Goal: Task Accomplishment & Management: Complete application form

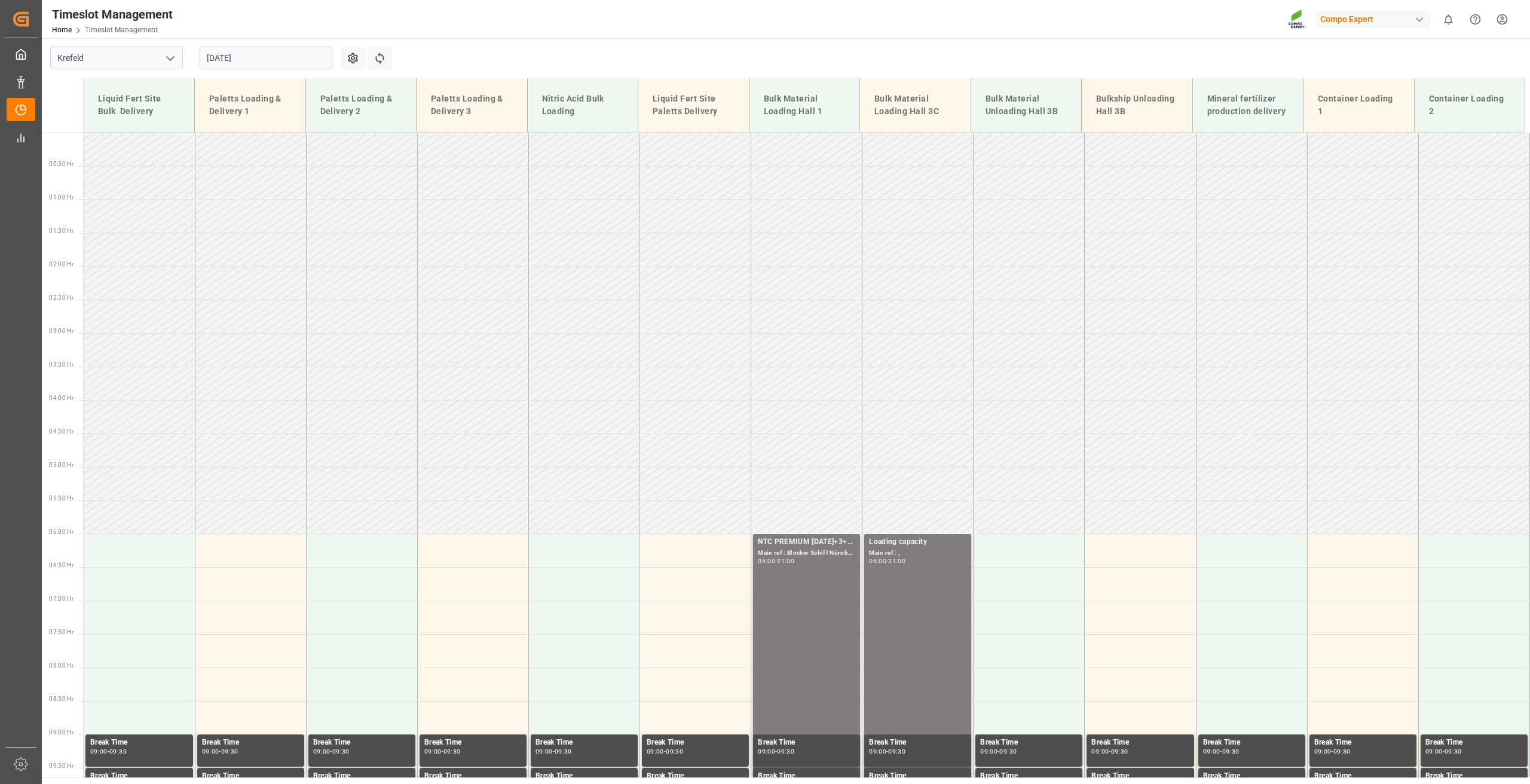
scroll to position [339, 0]
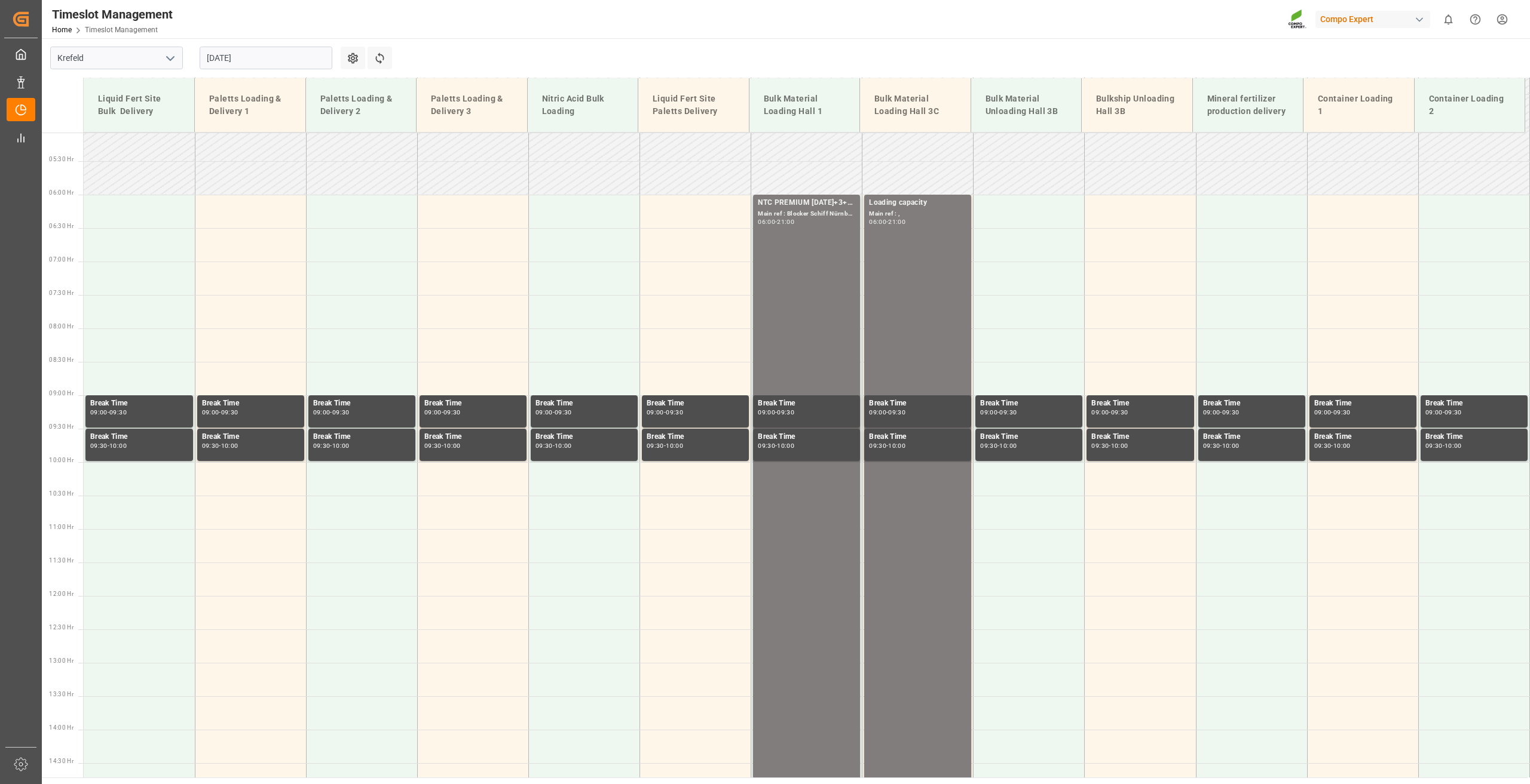
click at [215, 57] on input "[DATE]" at bounding box center [266, 58] width 133 height 23
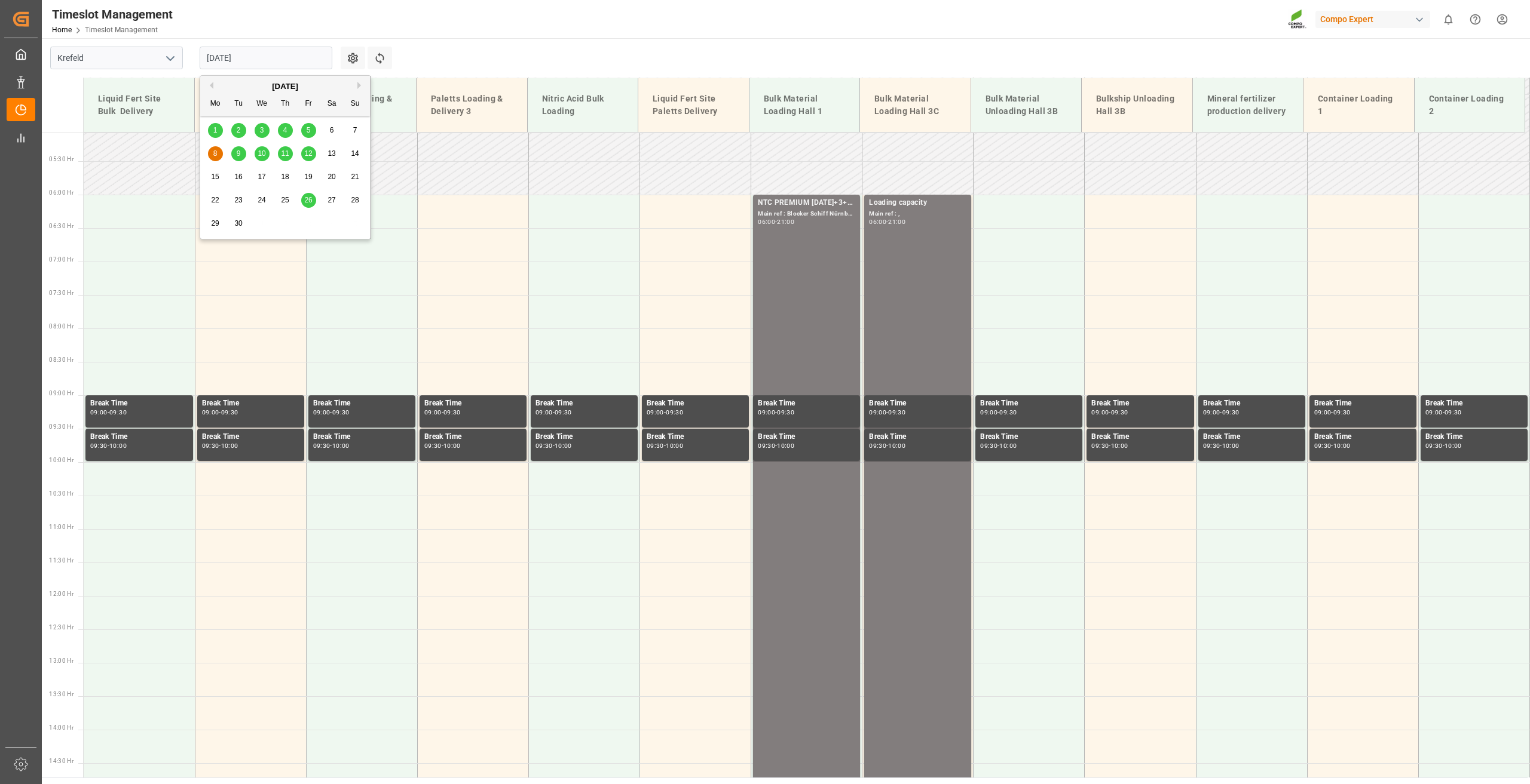
click at [283, 173] on span "18" at bounding box center [285, 177] width 8 height 8
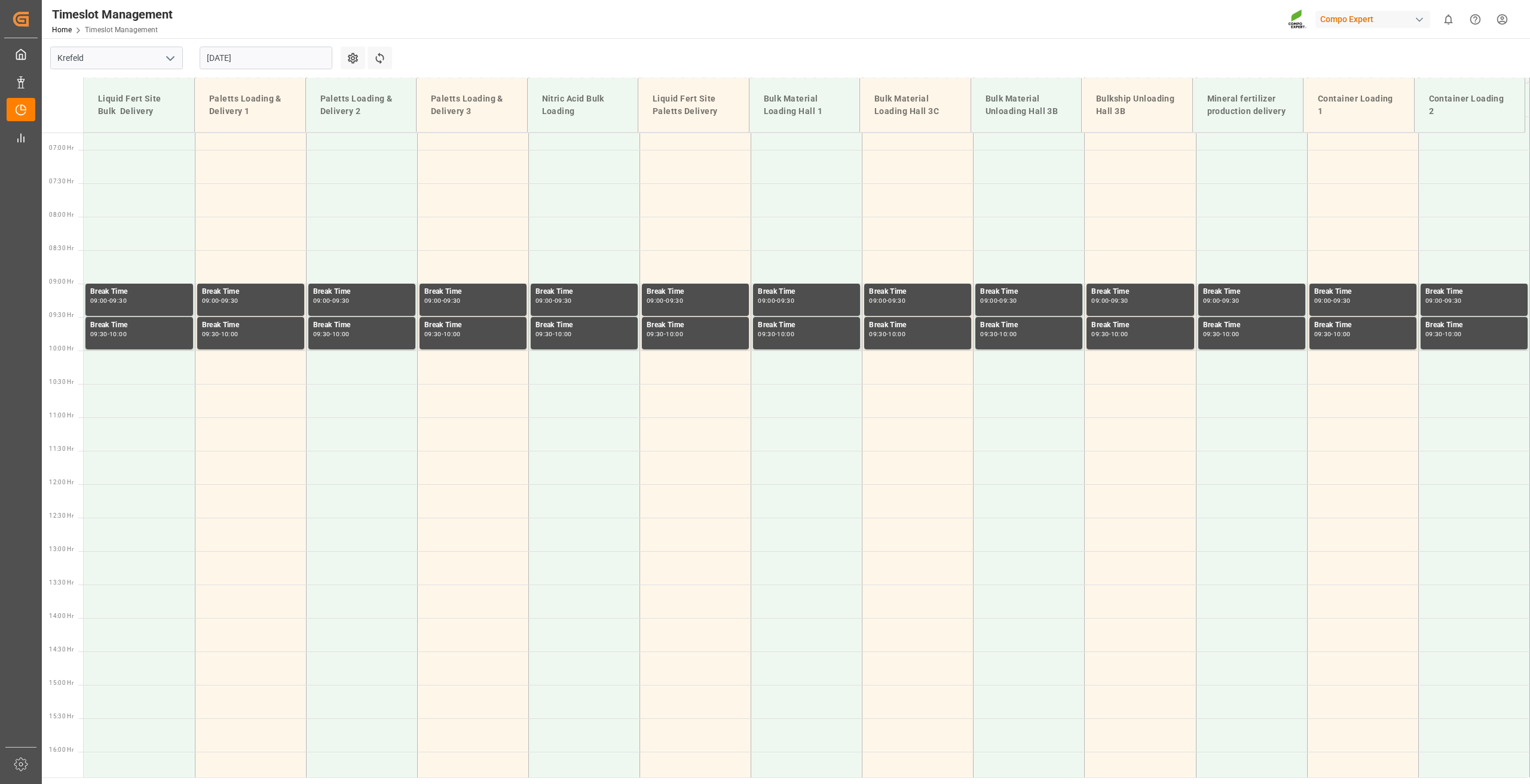
scroll to position [256, 0]
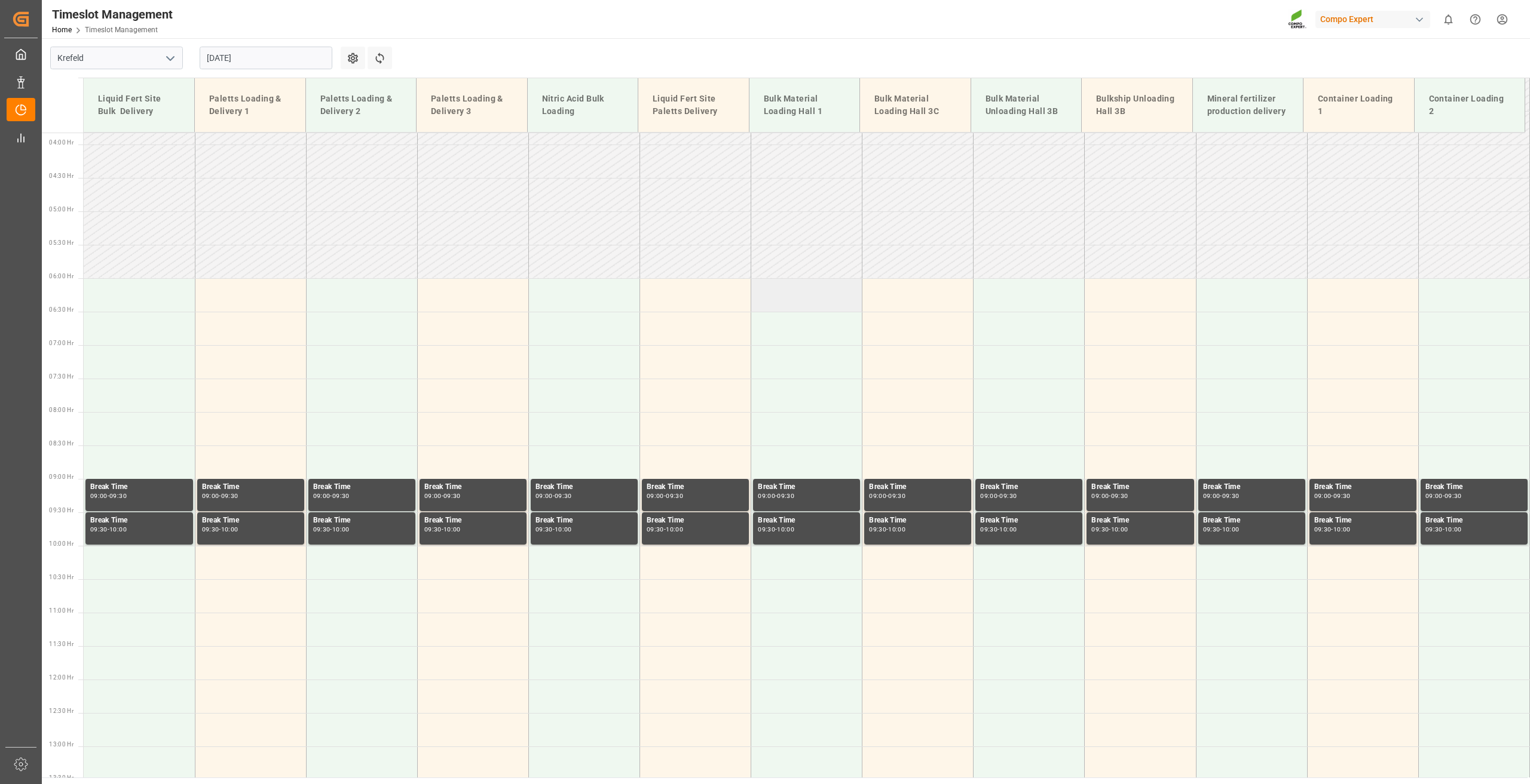
click at [799, 293] on td at bounding box center [807, 295] width 111 height 34
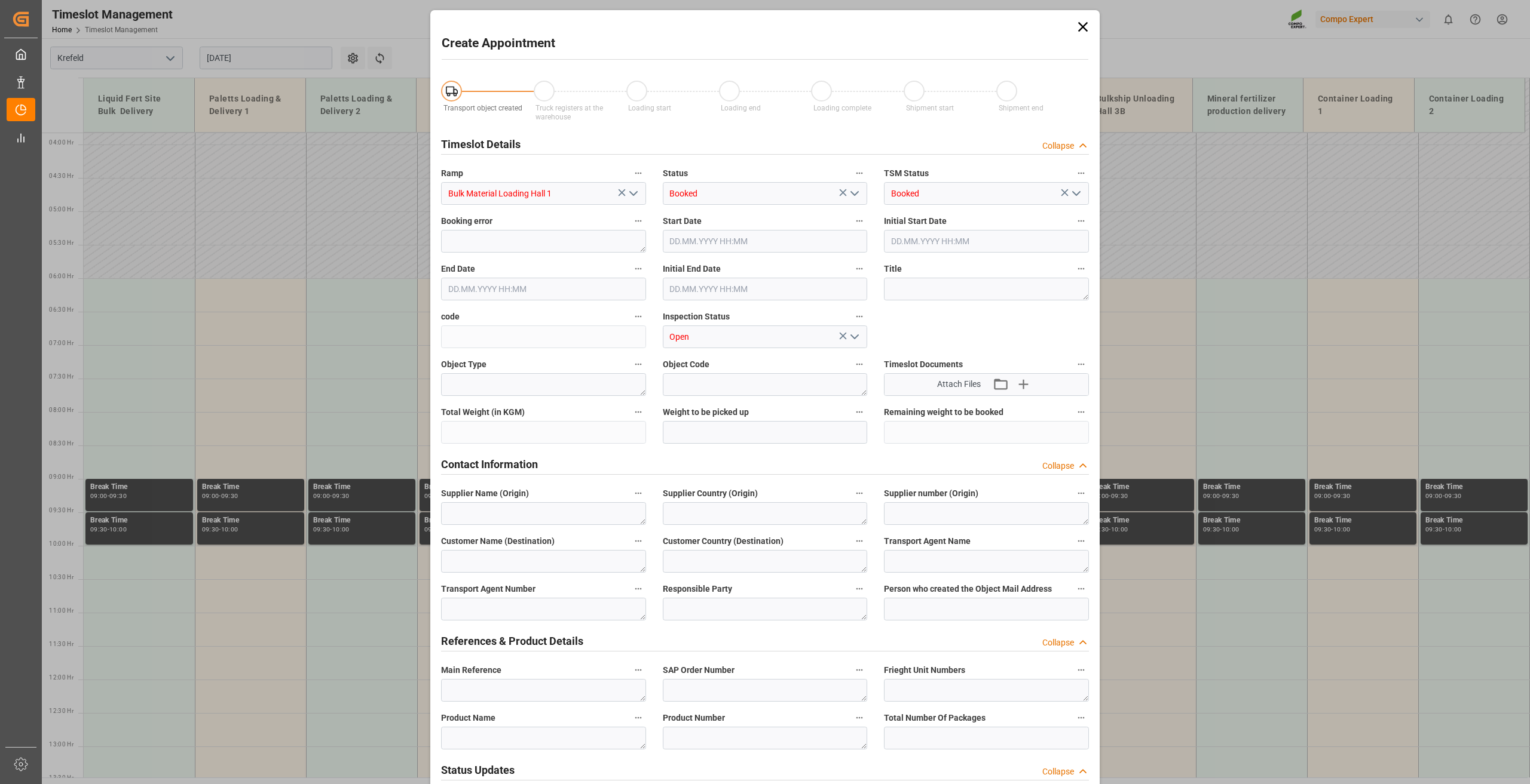
type input "[DATE] 06:00"
type input "[DATE] 06:30"
click at [952, 286] on textarea at bounding box center [986, 289] width 205 height 23
type textarea "B"
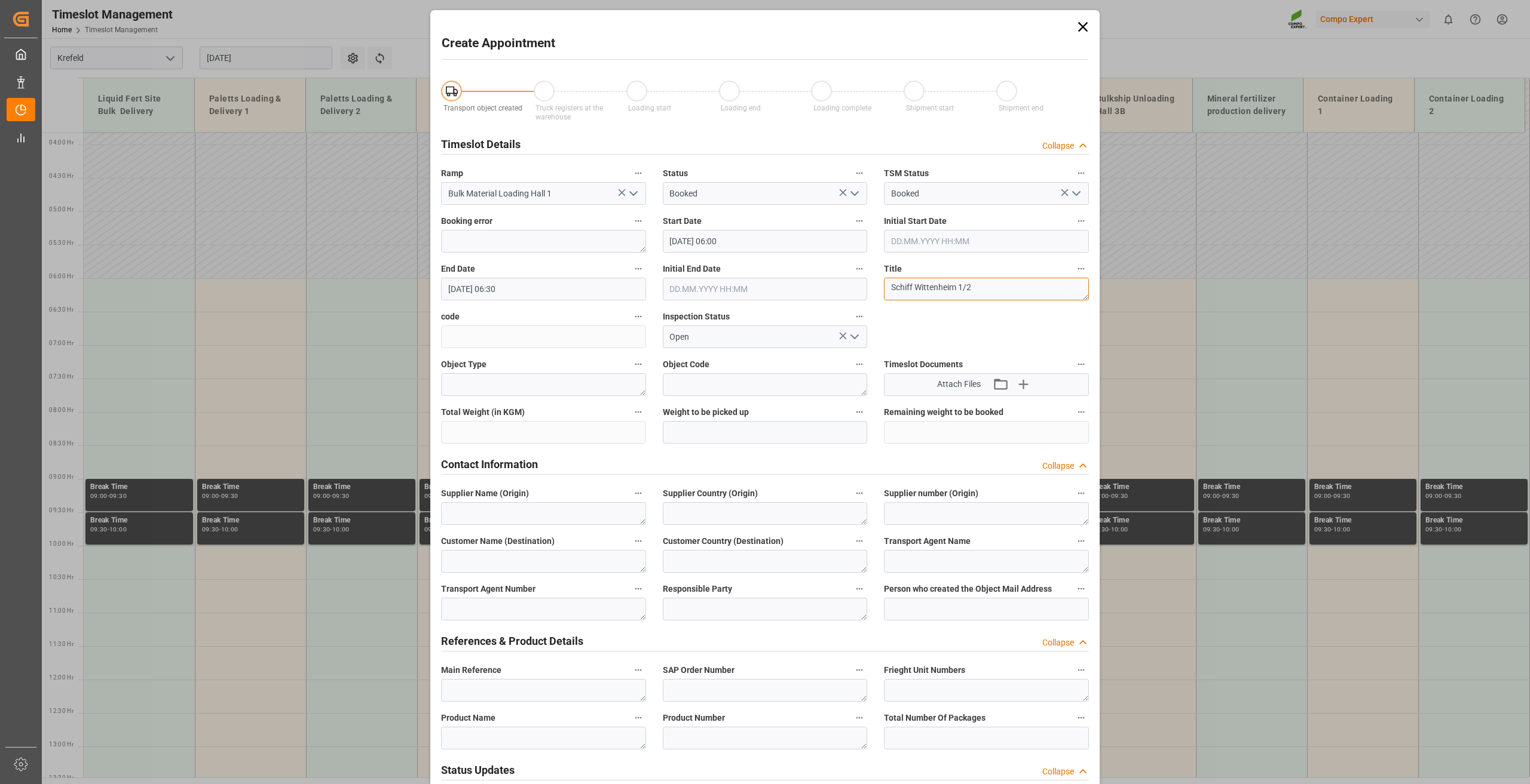
type textarea "Schiff Wittenheim 1/2"
click at [491, 679] on textarea at bounding box center [543, 691] width 205 height 23
paste textarea "Schiff Wittenheim 1/2"
type textarea "Schiff Wittenheim 1/2"
drag, startPoint x: 487, startPoint y: 735, endPoint x: 494, endPoint y: 734, distance: 7.1
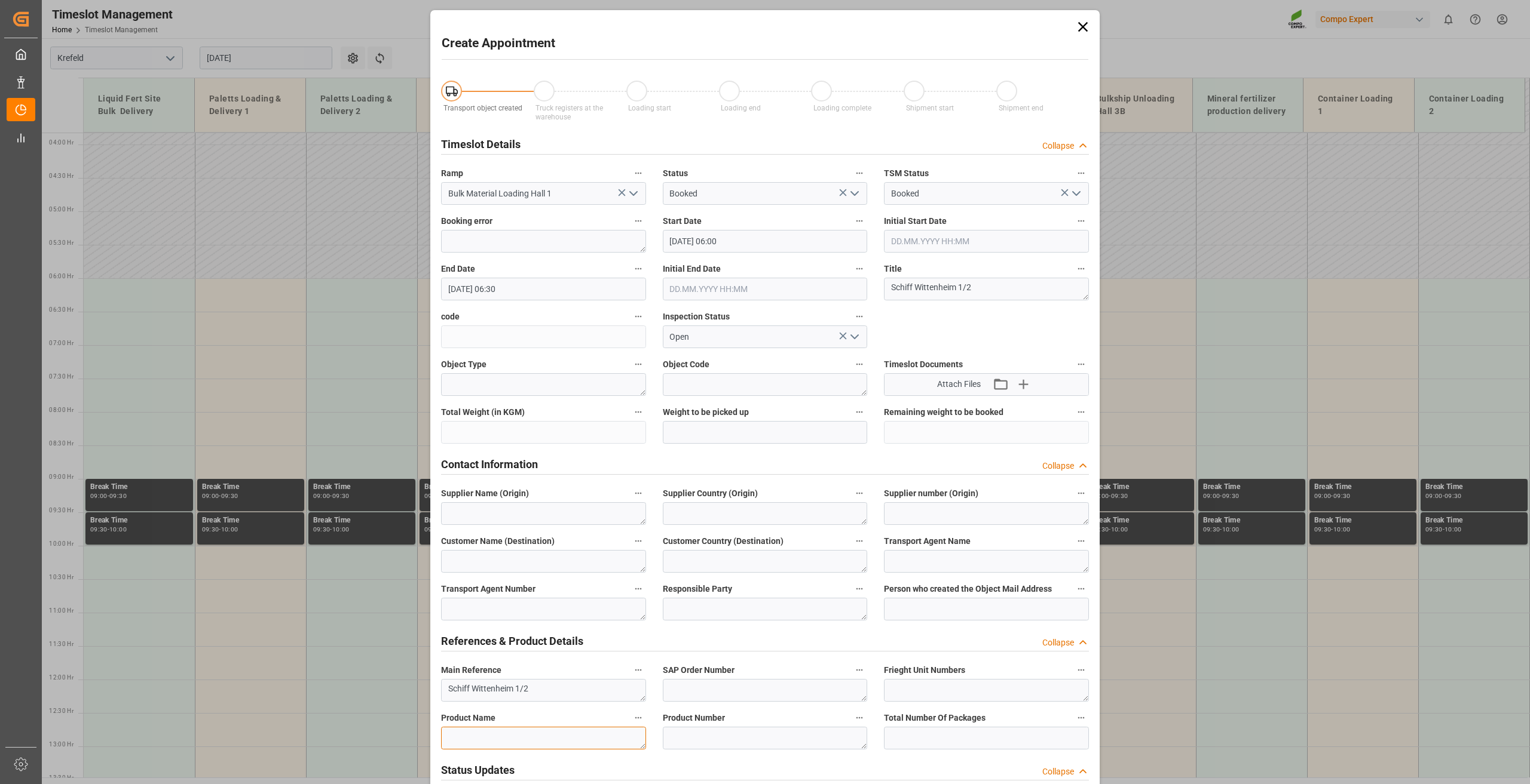
click at [488, 735] on textarea at bounding box center [543, 738] width 205 height 23
click at [723, 728] on textarea at bounding box center [765, 738] width 205 height 23
paste textarea "4"
click at [713, 737] on textarea at bounding box center [765, 738] width 205 height 23
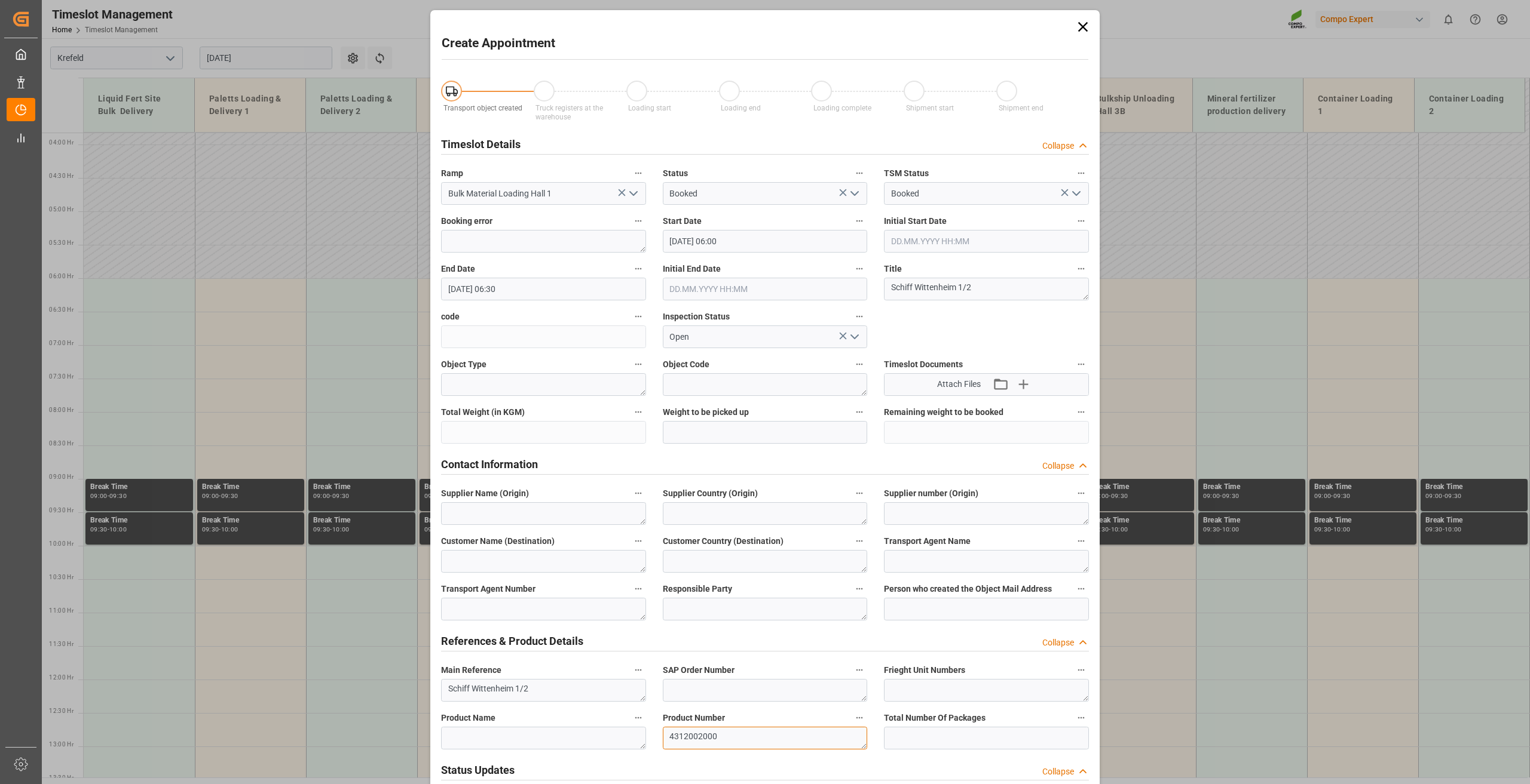
type textarea "4312002000"
click at [696, 687] on textarea at bounding box center [765, 691] width 205 height 23
type textarea "20000000879"
click at [541, 740] on textarea at bounding box center [543, 738] width 205 height 23
type textarea "NTC 26-0-0 BULK"
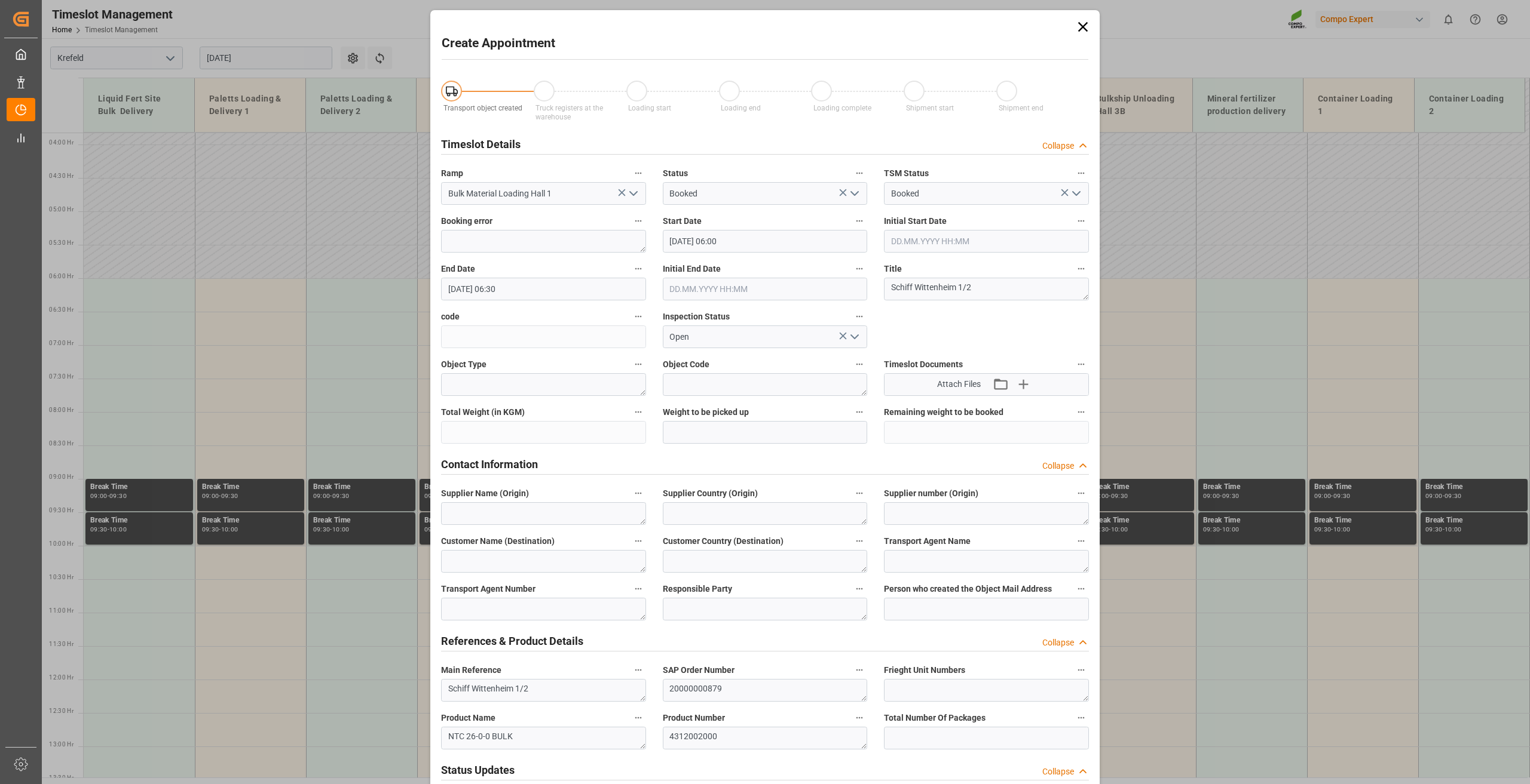
click at [491, 285] on input "[DATE] 06:30" at bounding box center [543, 289] width 205 height 23
click at [525, 404] on span "18" at bounding box center [525, 407] width 8 height 8
click at [635, 458] on li "21:00" at bounding box center [635, 457] width 51 height 30
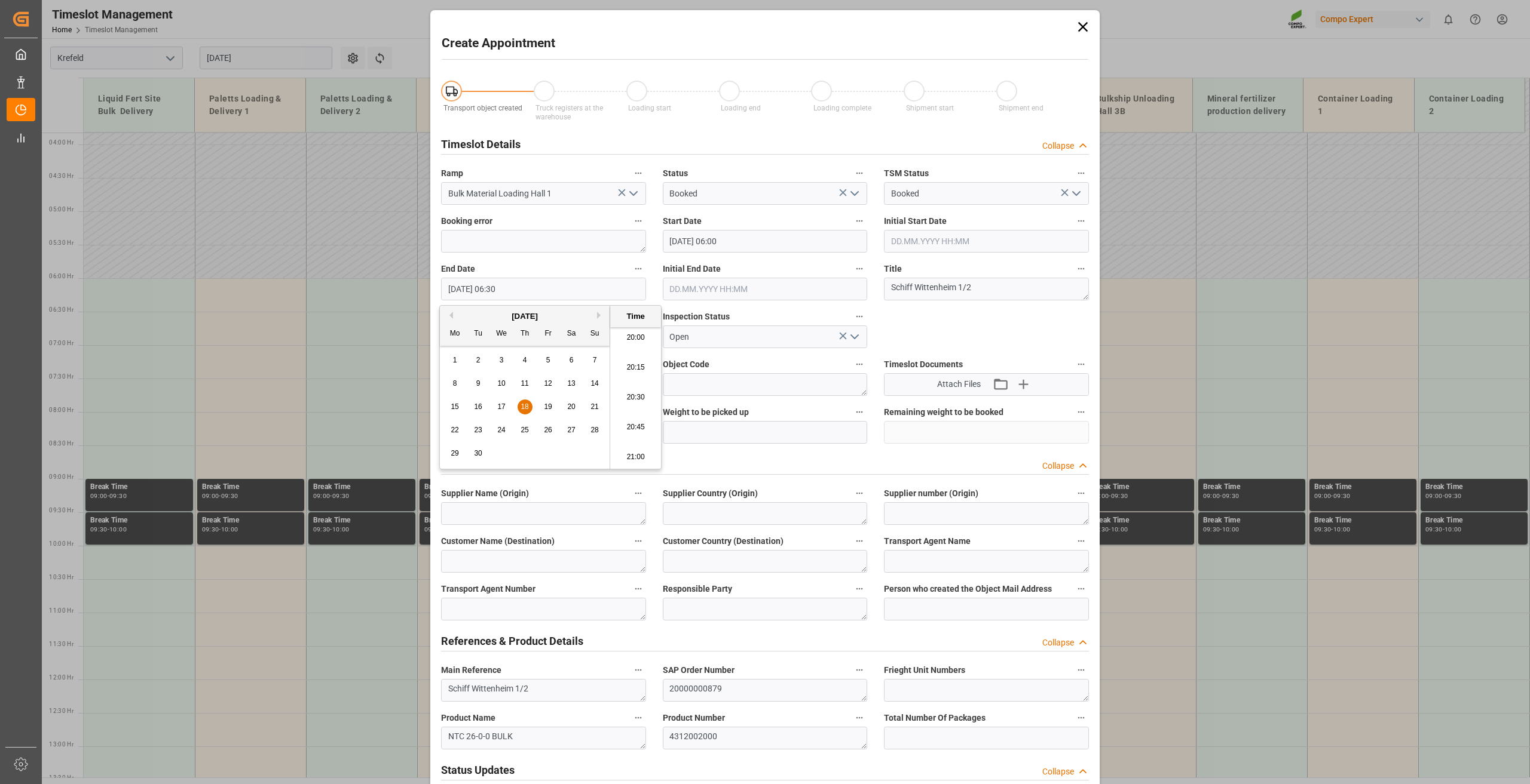
type input "[DATE] 21:00"
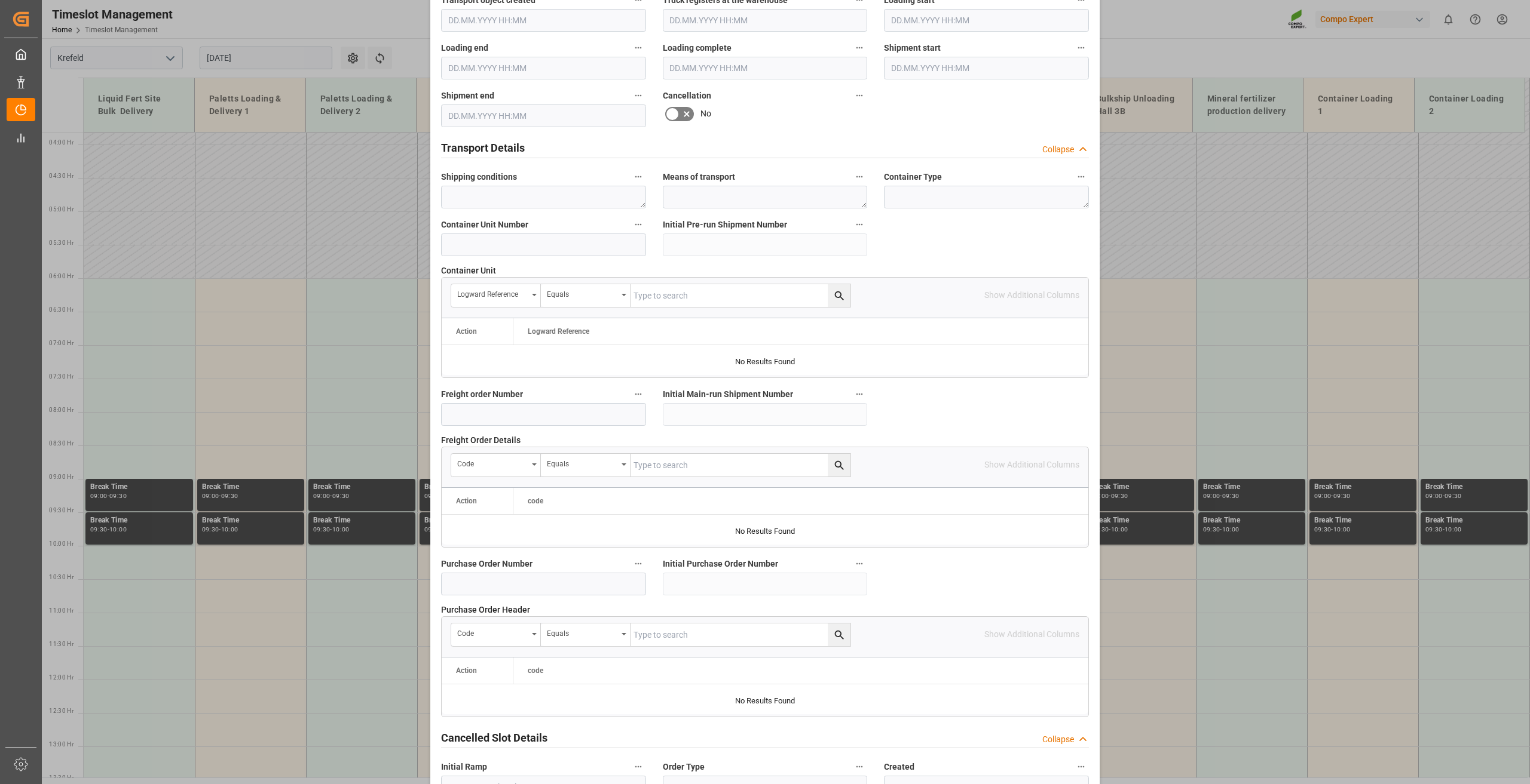
scroll to position [873, 0]
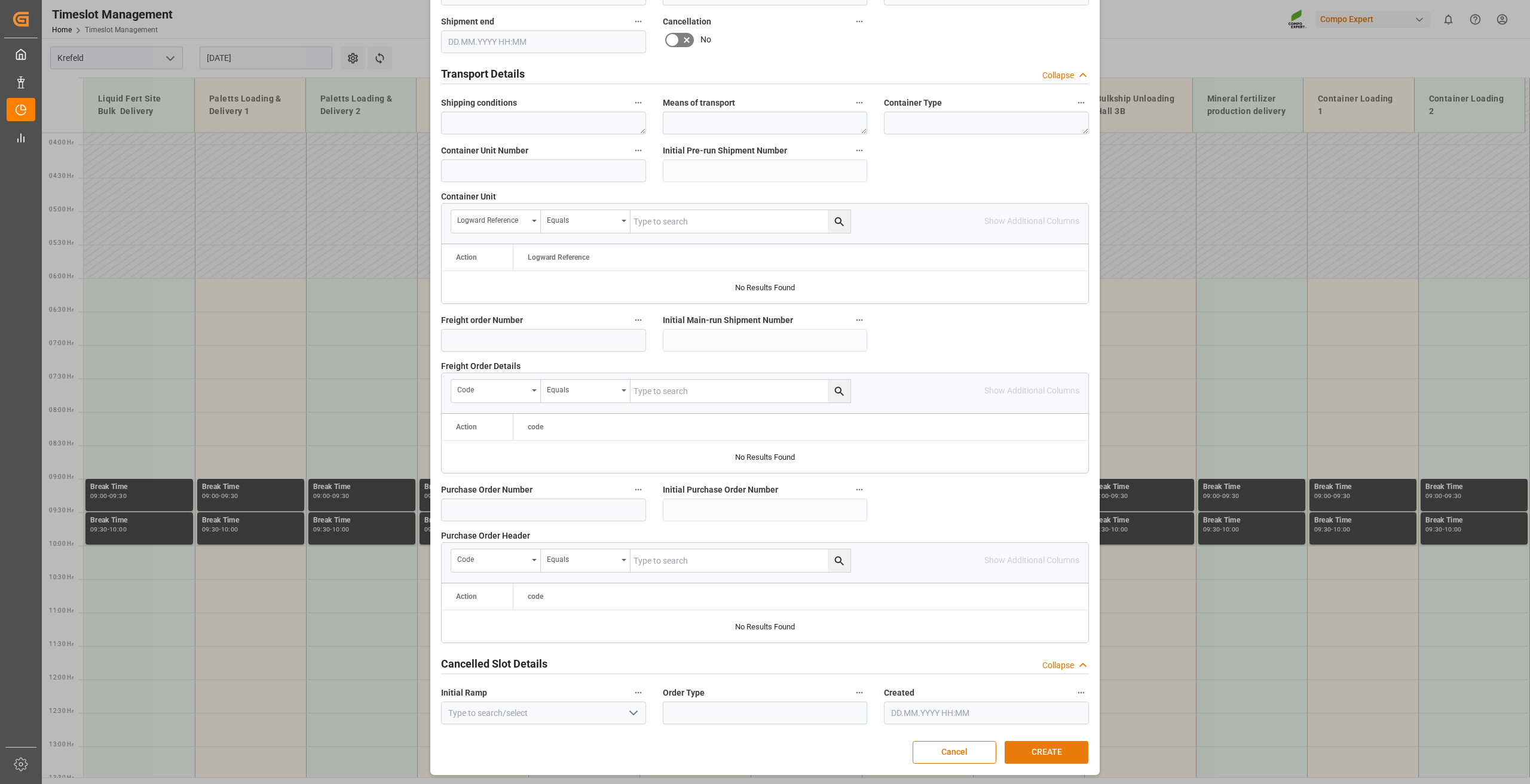
click at [1037, 752] on button "CREATE" at bounding box center [1046, 752] width 84 height 23
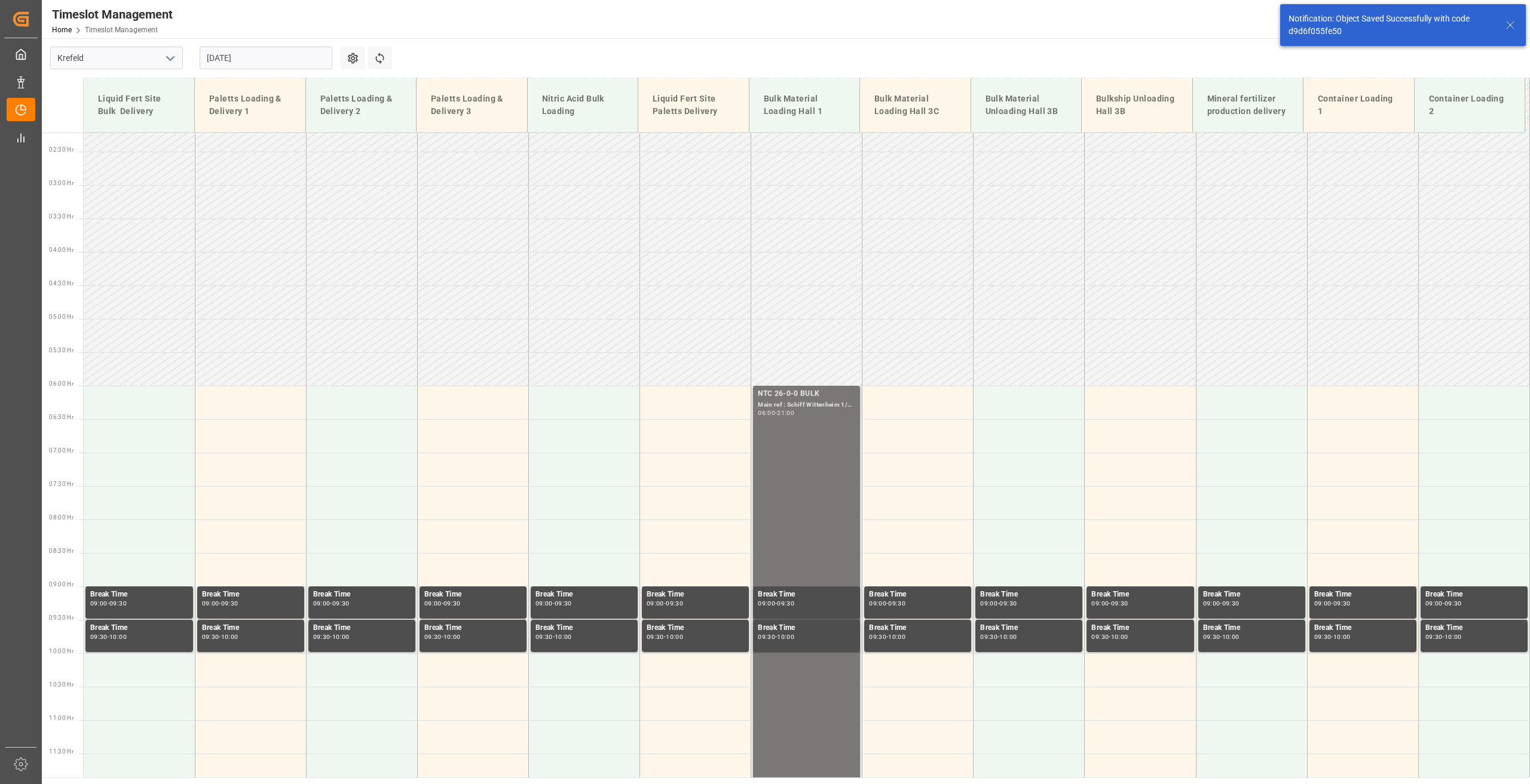
scroll to position [339, 0]
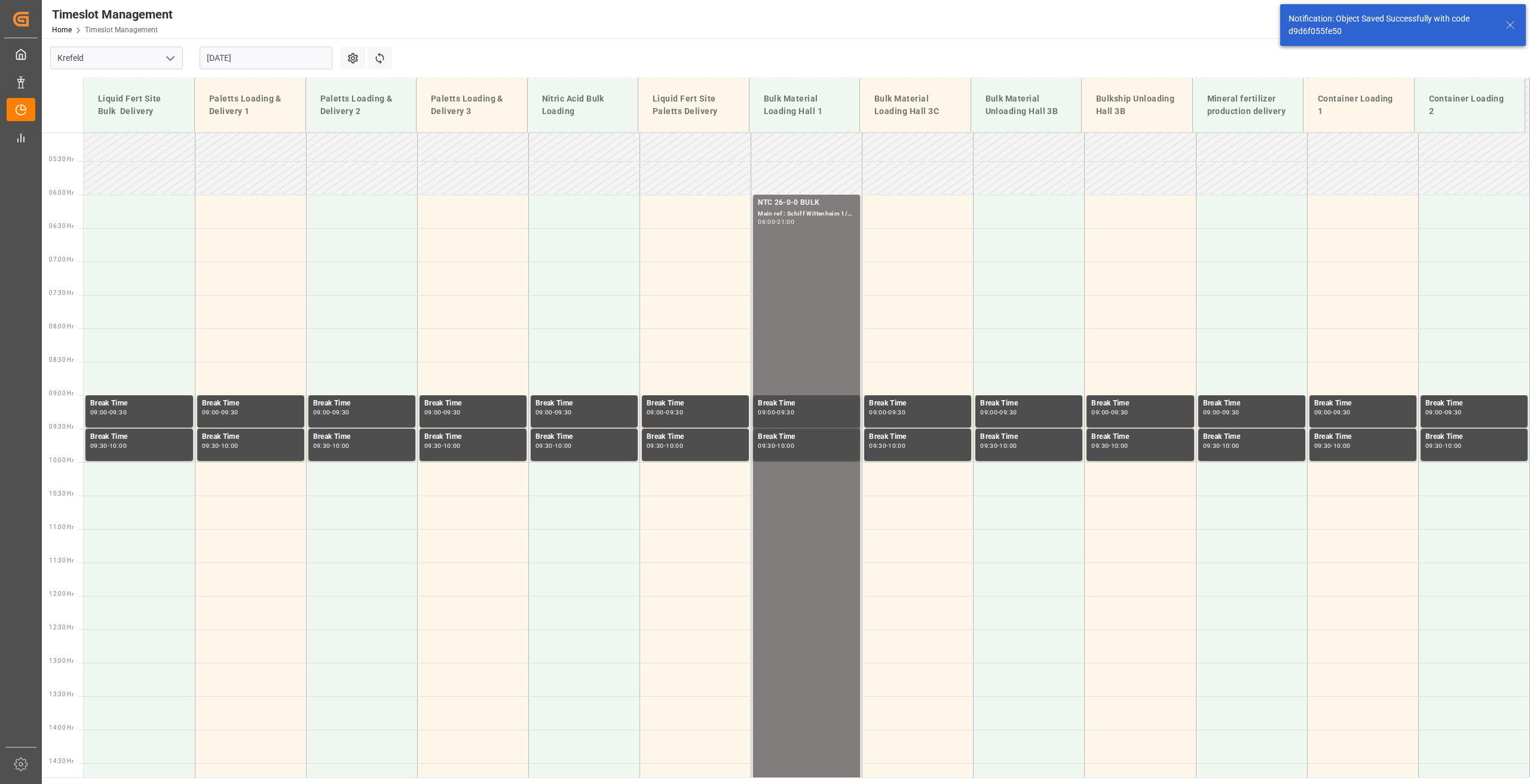
click at [232, 54] on input "[DATE]" at bounding box center [266, 58] width 133 height 23
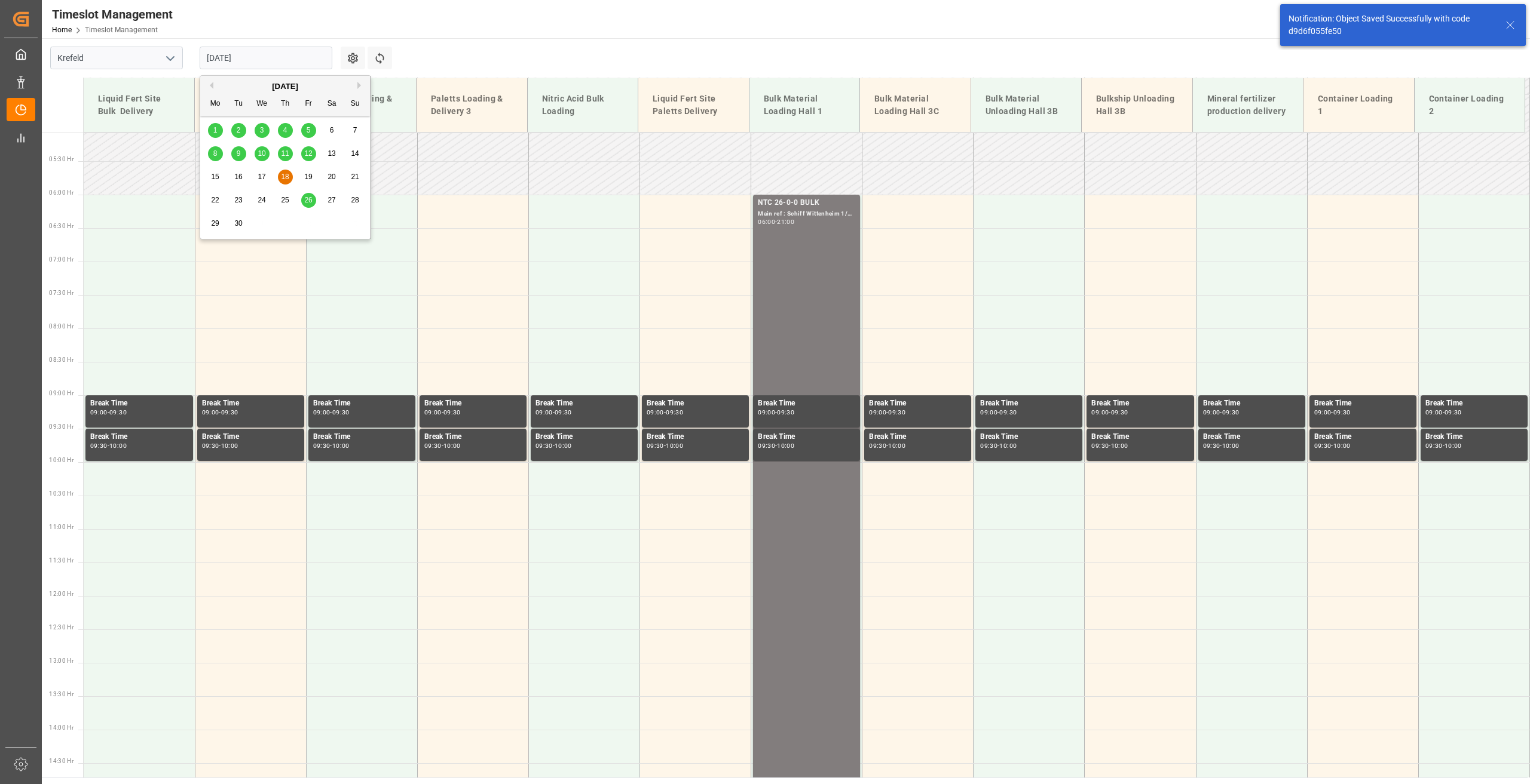
click at [306, 179] on span "19" at bounding box center [308, 177] width 8 height 8
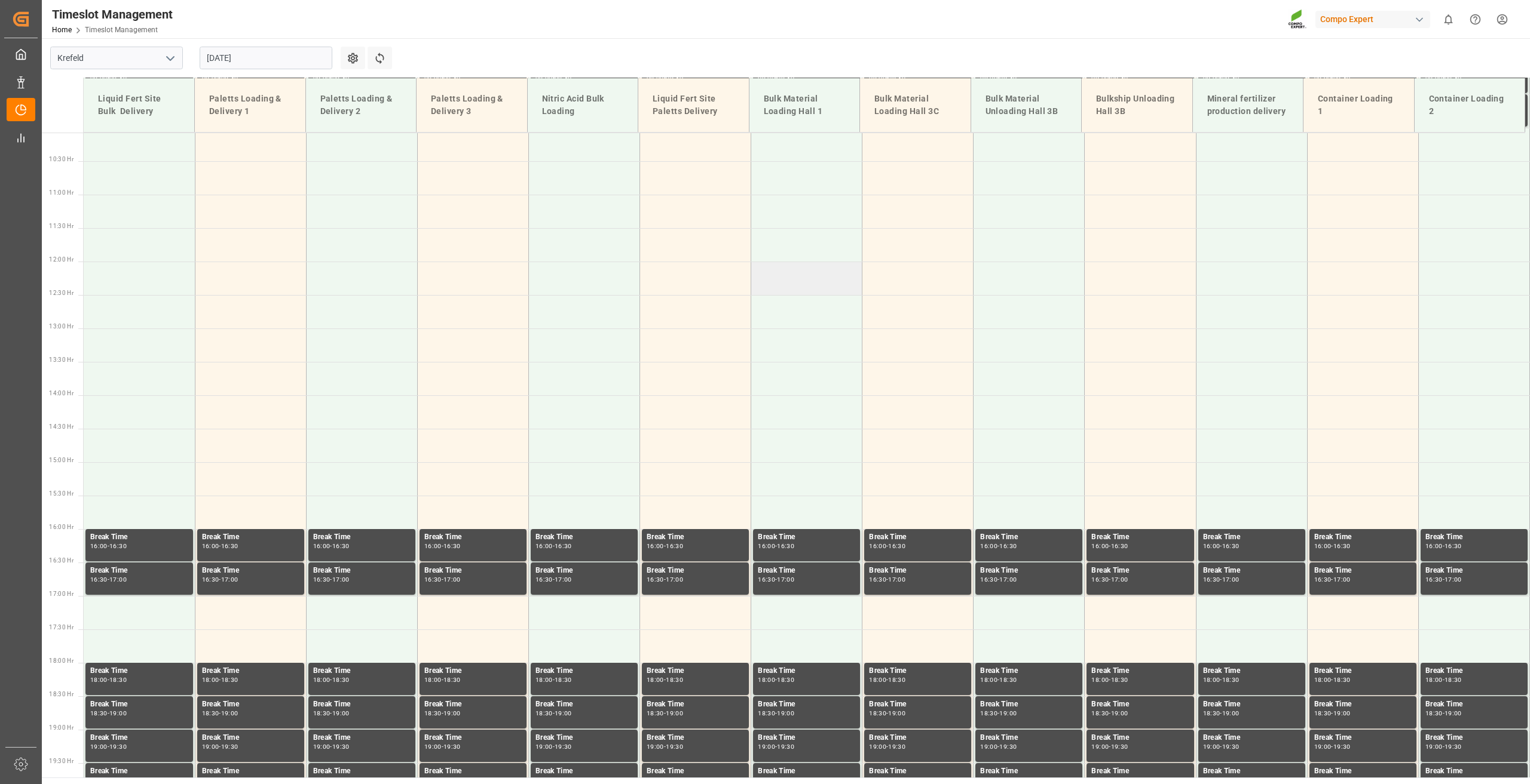
scroll to position [256, 0]
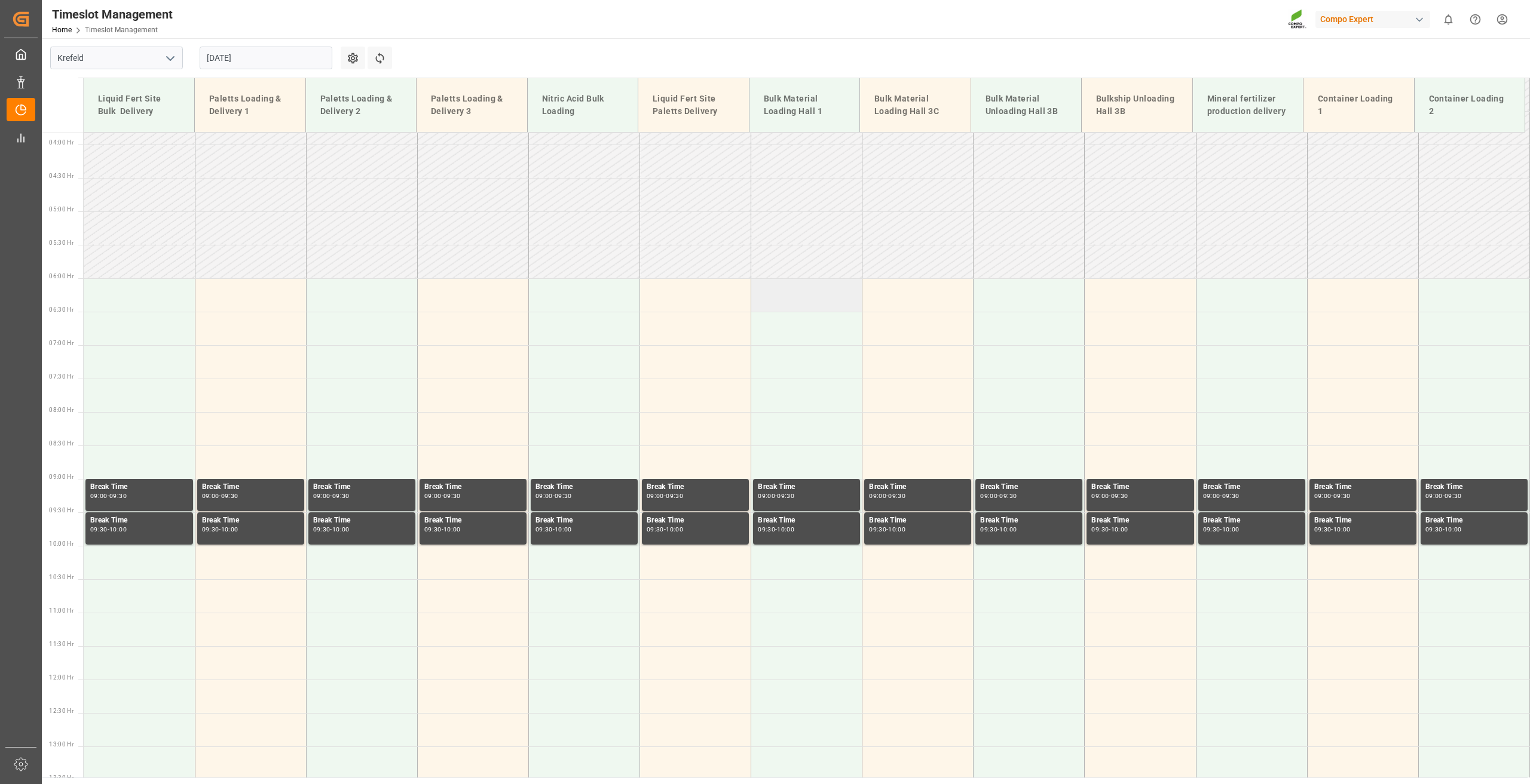
click at [779, 311] on td at bounding box center [807, 295] width 111 height 34
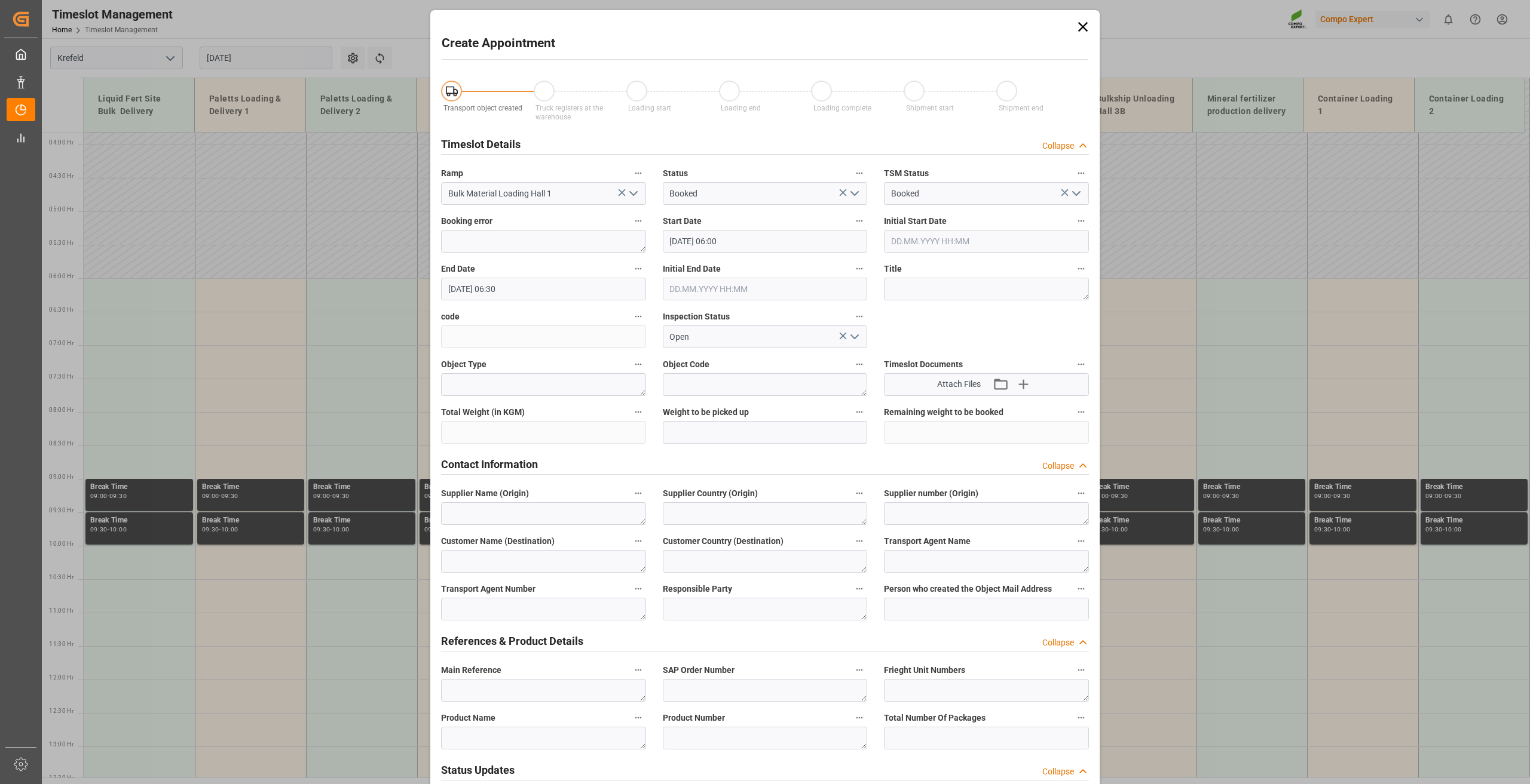
type input "[DATE] 06:00"
type input "[DATE] 06:30"
click at [923, 286] on textarea at bounding box center [986, 289] width 205 height 23
drag, startPoint x: 995, startPoint y: 294, endPoint x: 859, endPoint y: 301, distance: 136.2
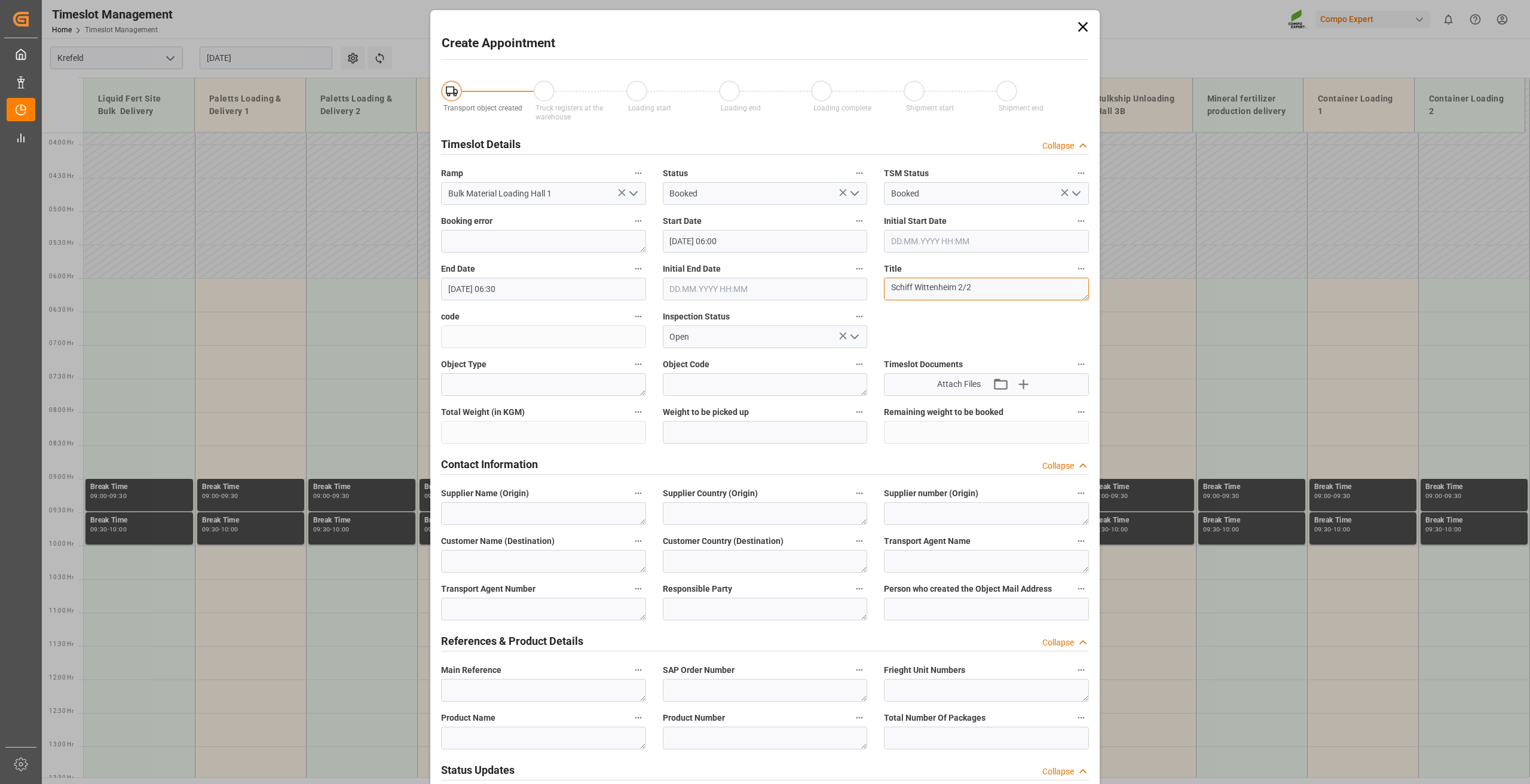
type textarea "Schiff Wittenheim 2/2"
click at [537, 688] on textarea at bounding box center [543, 691] width 205 height 23
paste textarea "Schiff Wittenheim 2/2"
type textarea "Schiff Wittenheim 2/2"
click at [687, 688] on textarea at bounding box center [765, 691] width 205 height 23
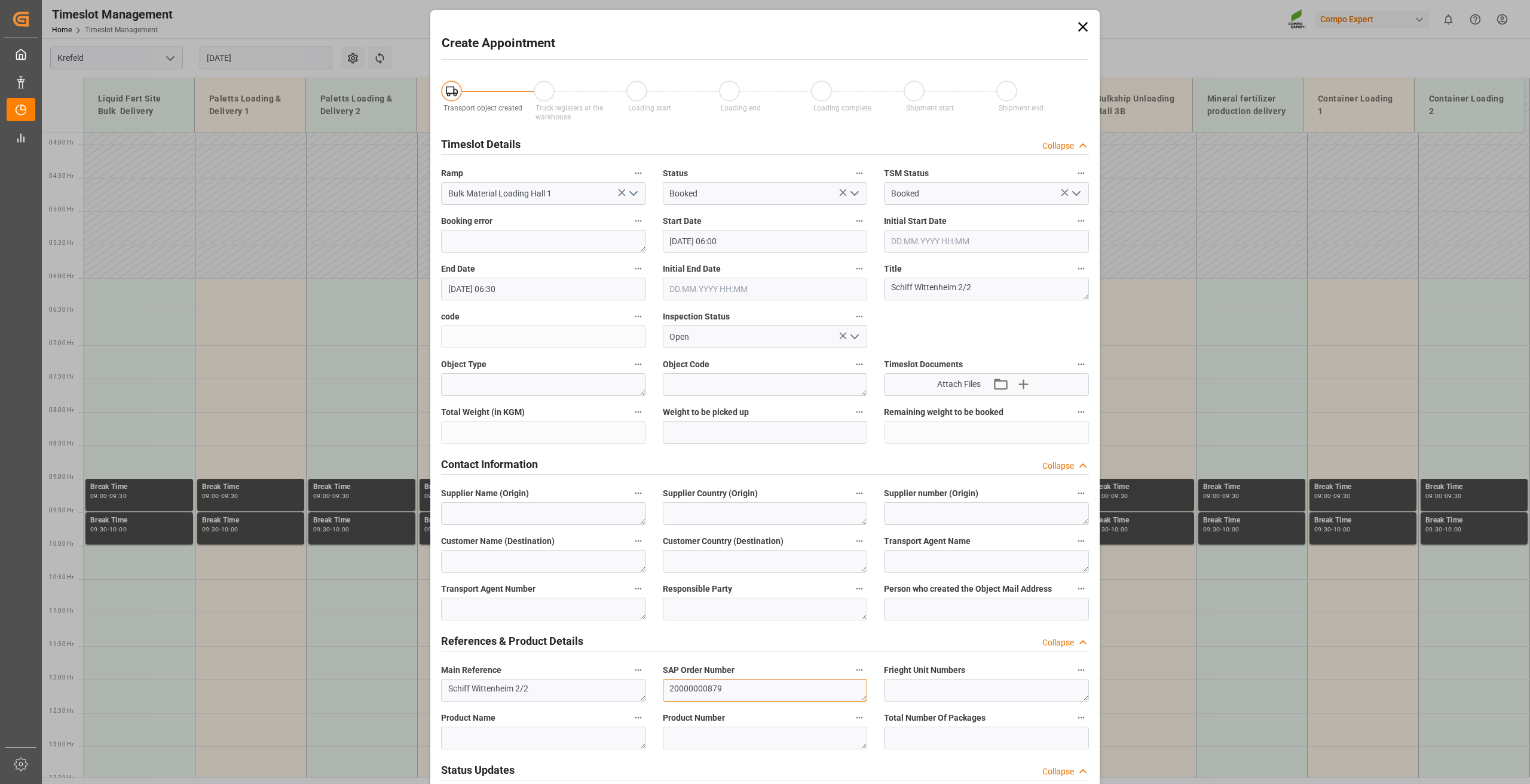
type textarea "20000000879"
click at [696, 731] on textarea at bounding box center [765, 738] width 205 height 23
type textarea "4312002000"
click at [554, 738] on textarea at bounding box center [543, 738] width 205 height 23
type textarea "NTC 26-0-0 BULK"
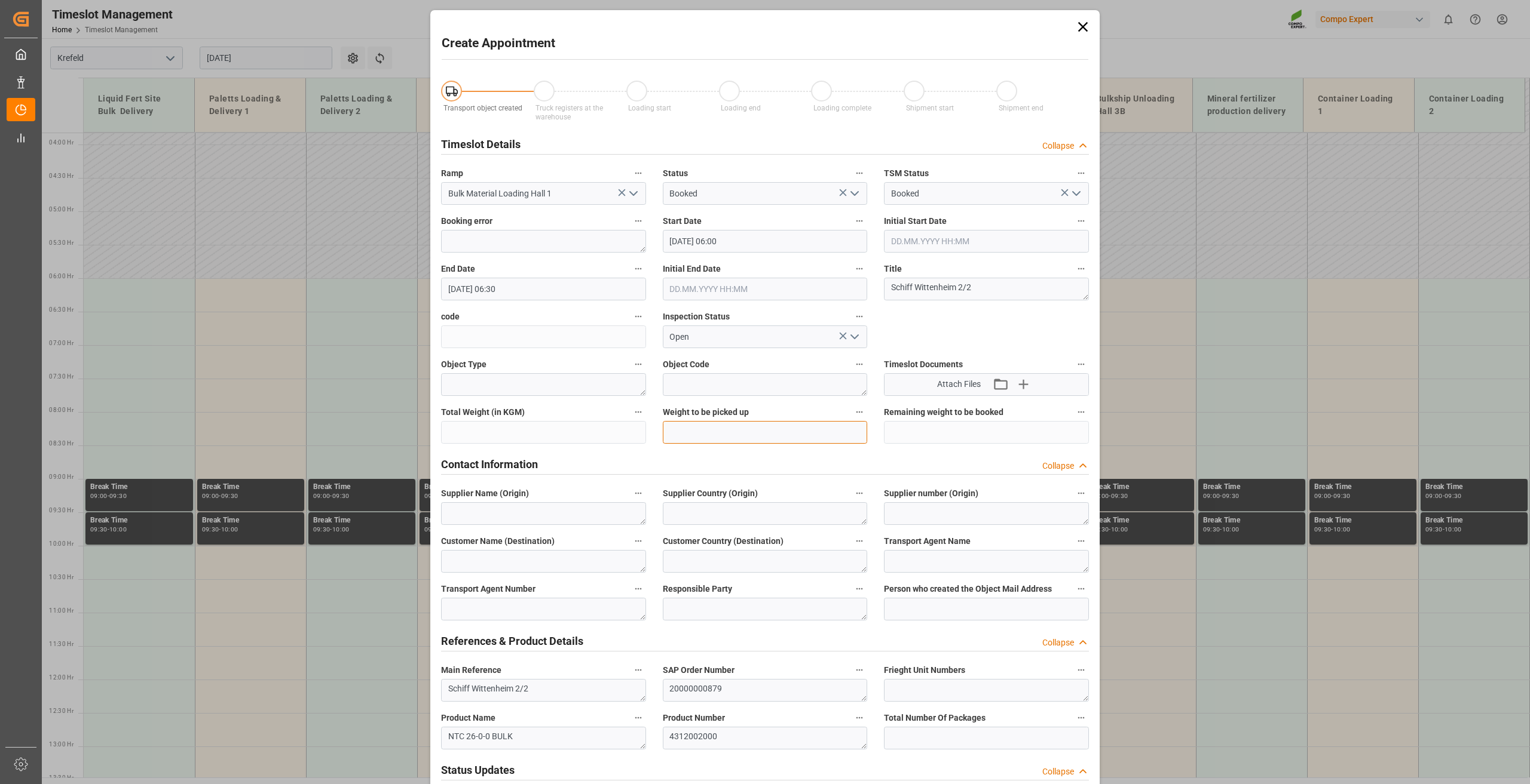
click at [693, 431] on input "text" at bounding box center [765, 432] width 205 height 23
type input "500000"
click at [512, 283] on input "[DATE] 06:30" at bounding box center [543, 289] width 205 height 23
click at [547, 407] on span "19" at bounding box center [548, 407] width 8 height 8
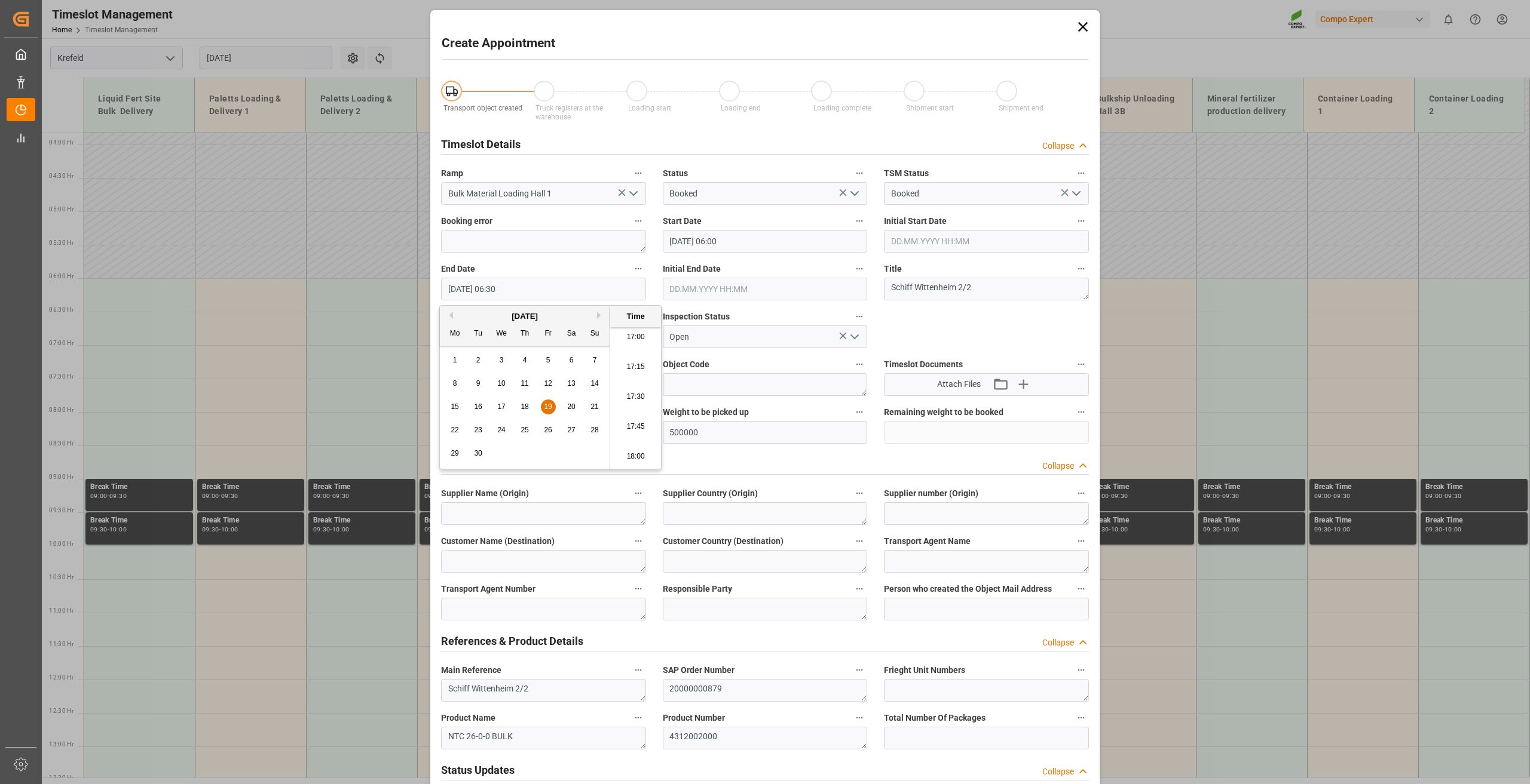
scroll to position [2035, 0]
click at [636, 448] on li "18:00" at bounding box center [635, 457] width 51 height 30
type input "[DATE] 18:00"
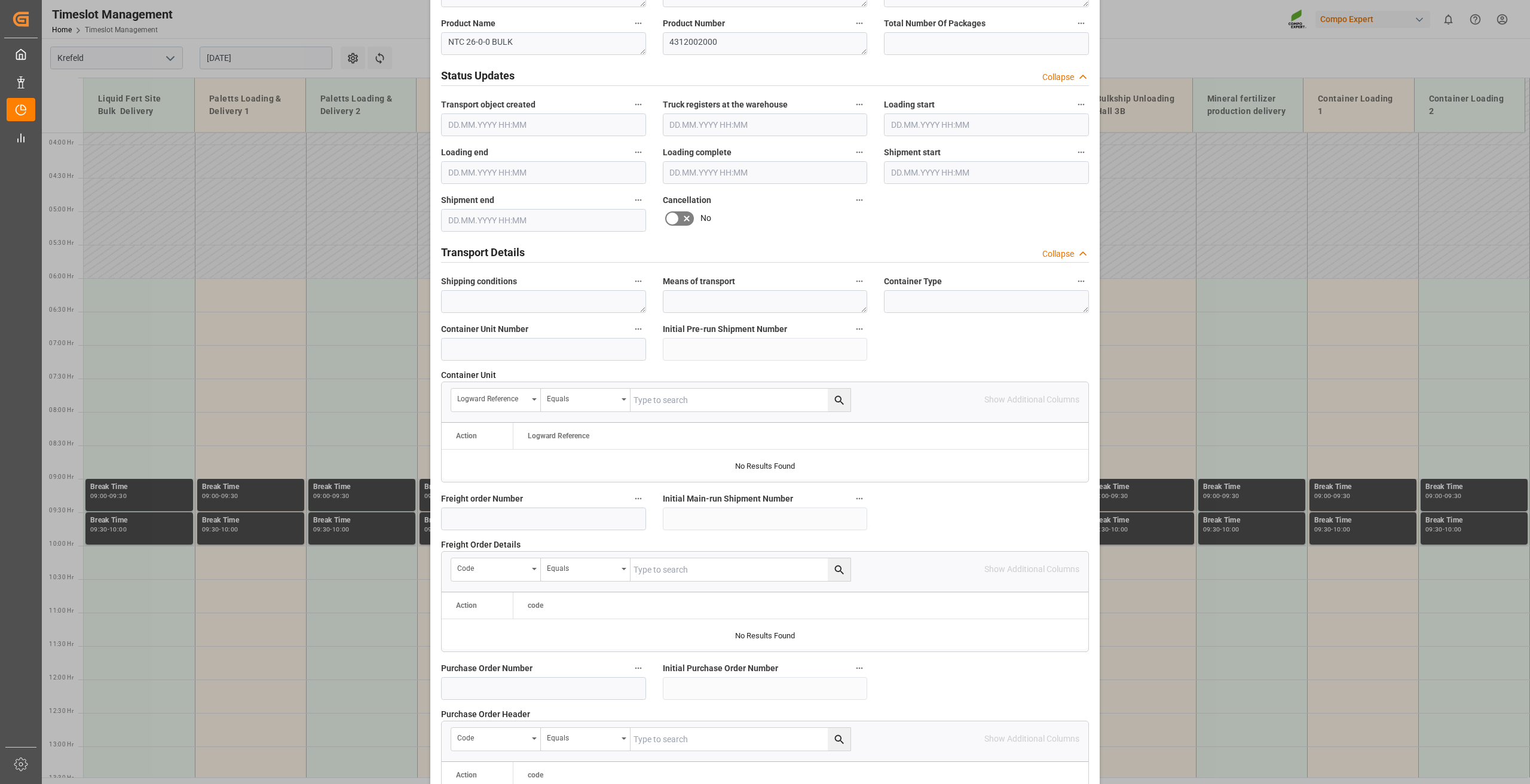
scroll to position [873, 0]
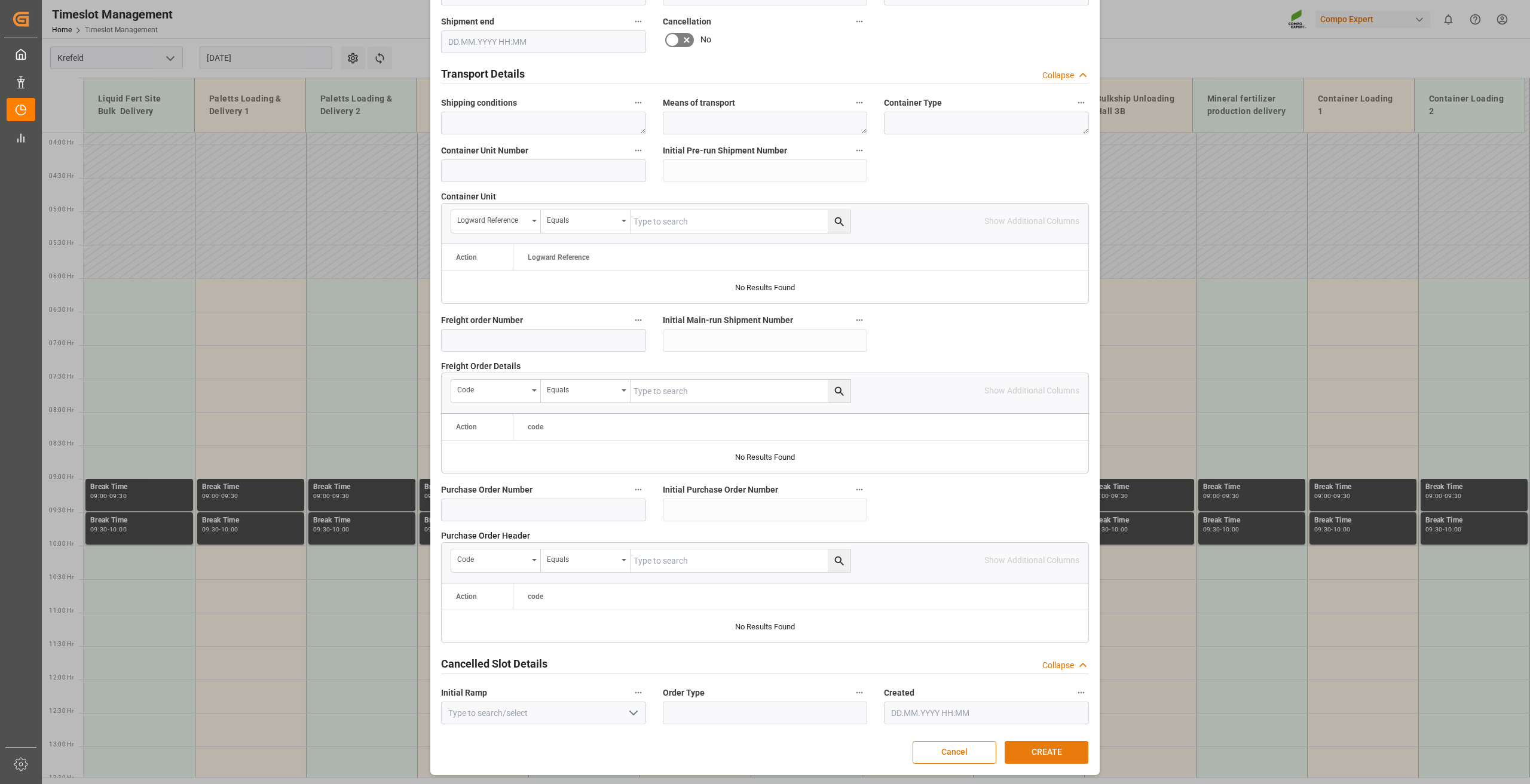
click at [1034, 750] on button "CREATE" at bounding box center [1046, 752] width 84 height 23
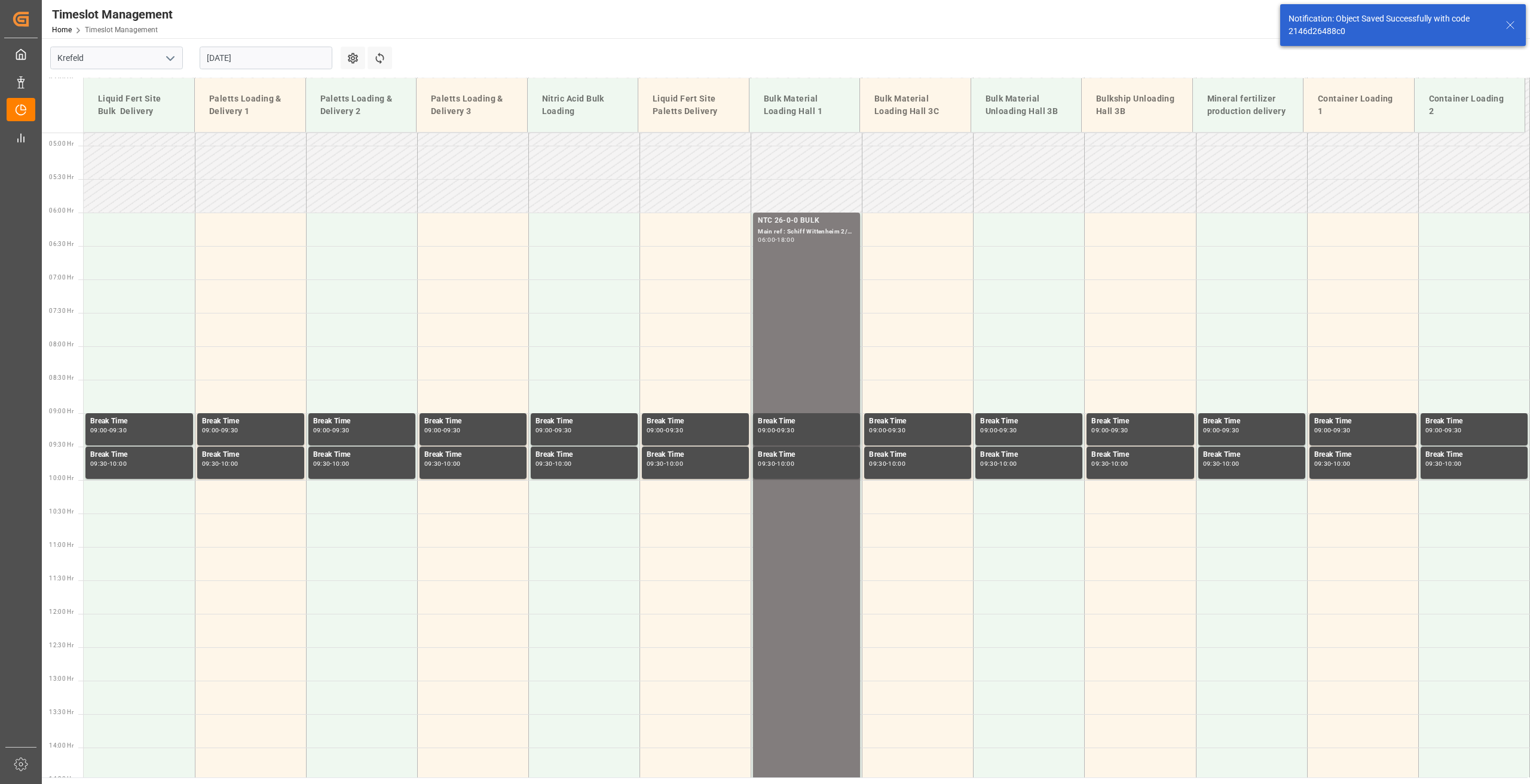
scroll to position [339, 0]
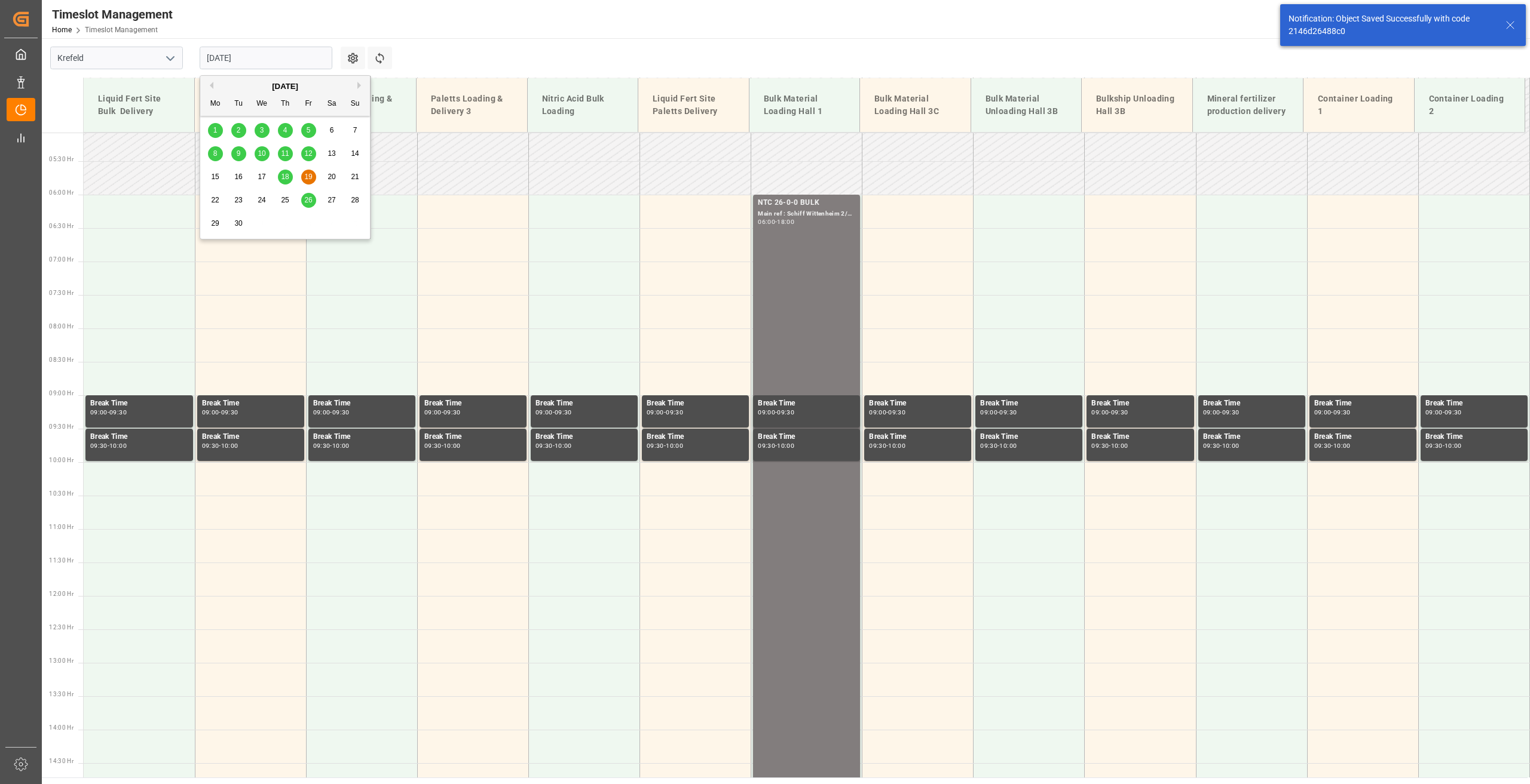
click at [234, 62] on input "[DATE]" at bounding box center [266, 58] width 133 height 23
click at [286, 174] on span "18" at bounding box center [285, 177] width 8 height 8
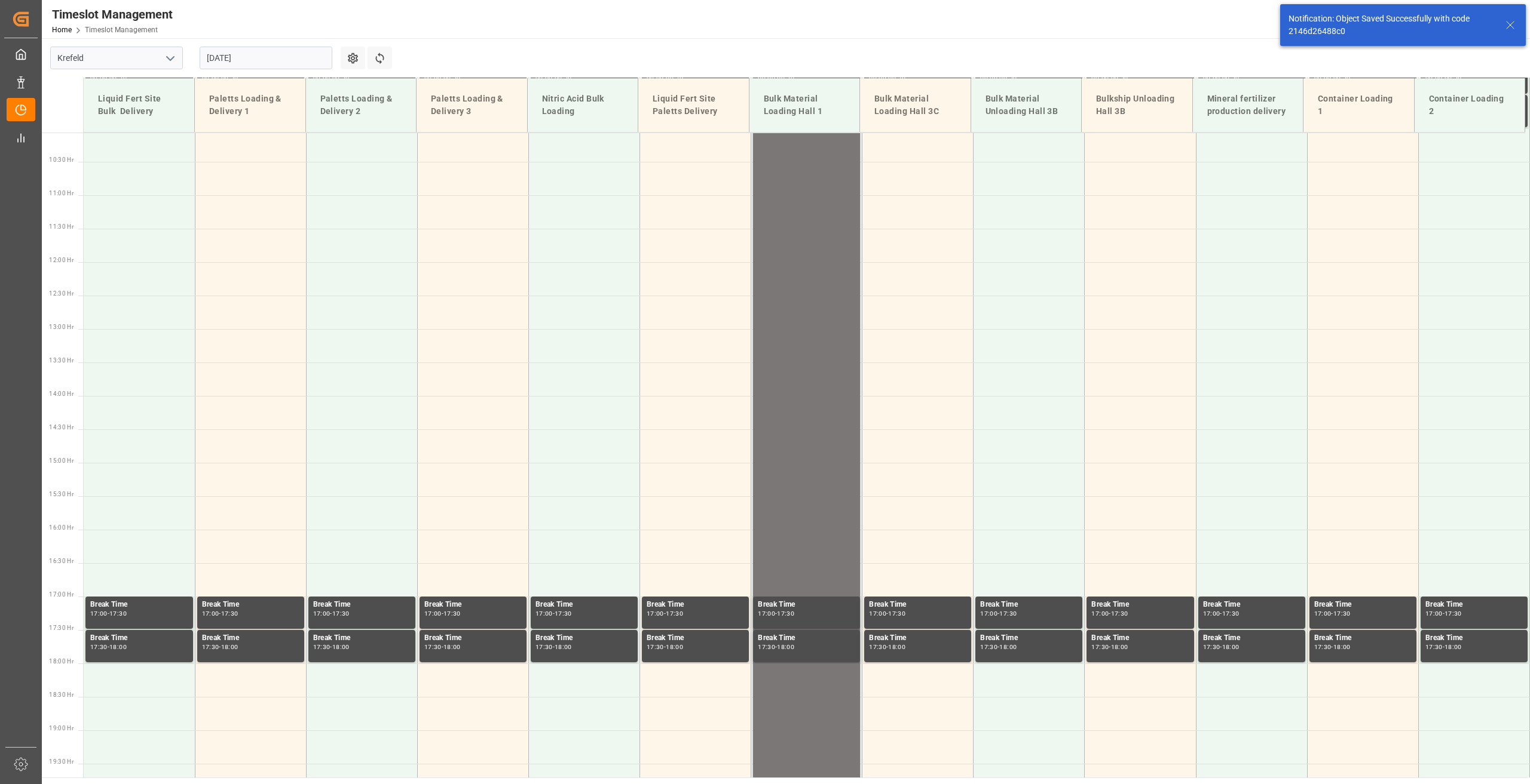
scroll to position [674, 0]
click at [787, 301] on div "NTC 26-0-0 BULK Main ref : Schiff Wittenheim 1/2, 20000000879 06:00 - 21:00" at bounding box center [806, 361] width 97 height 997
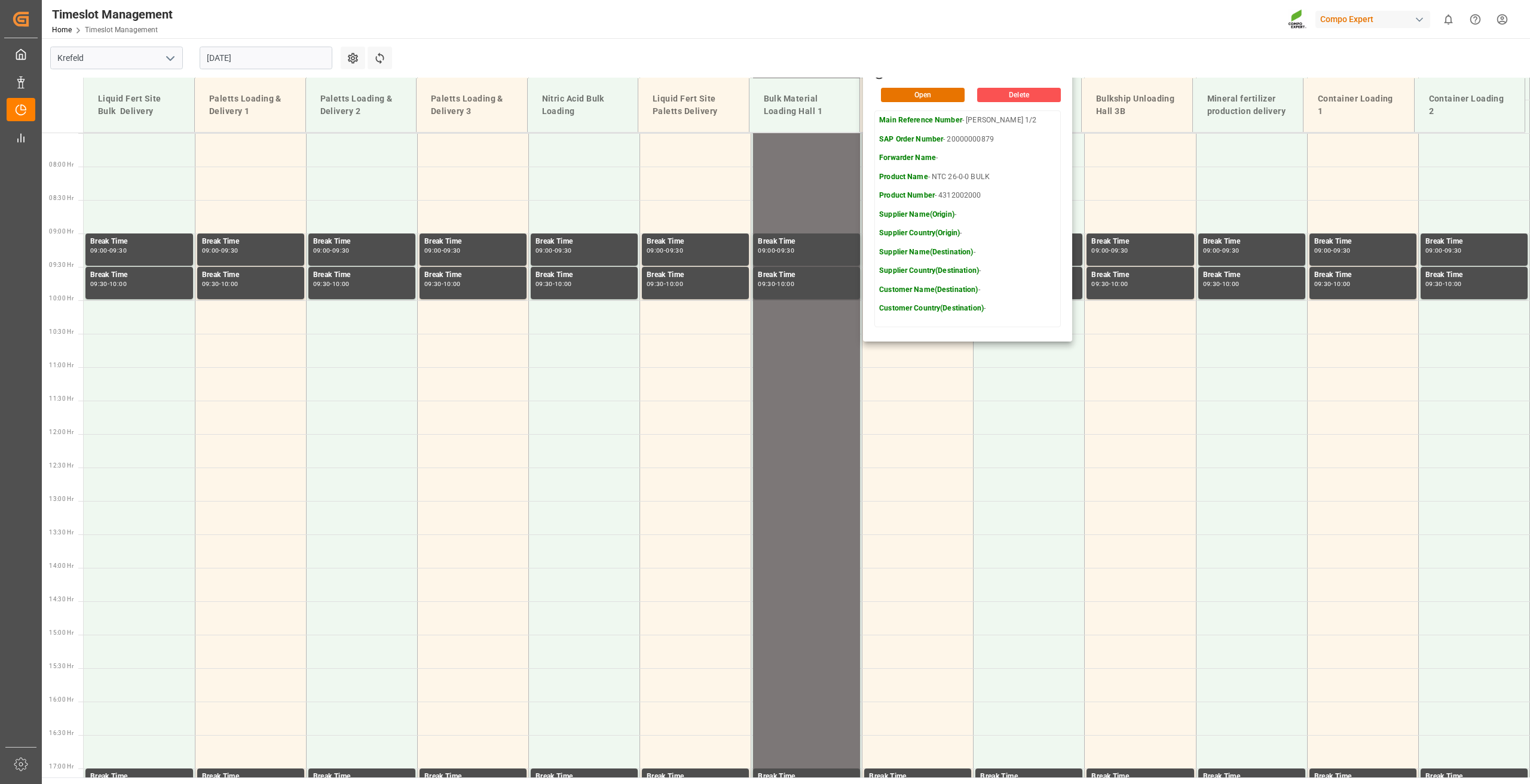
scroll to position [315, 0]
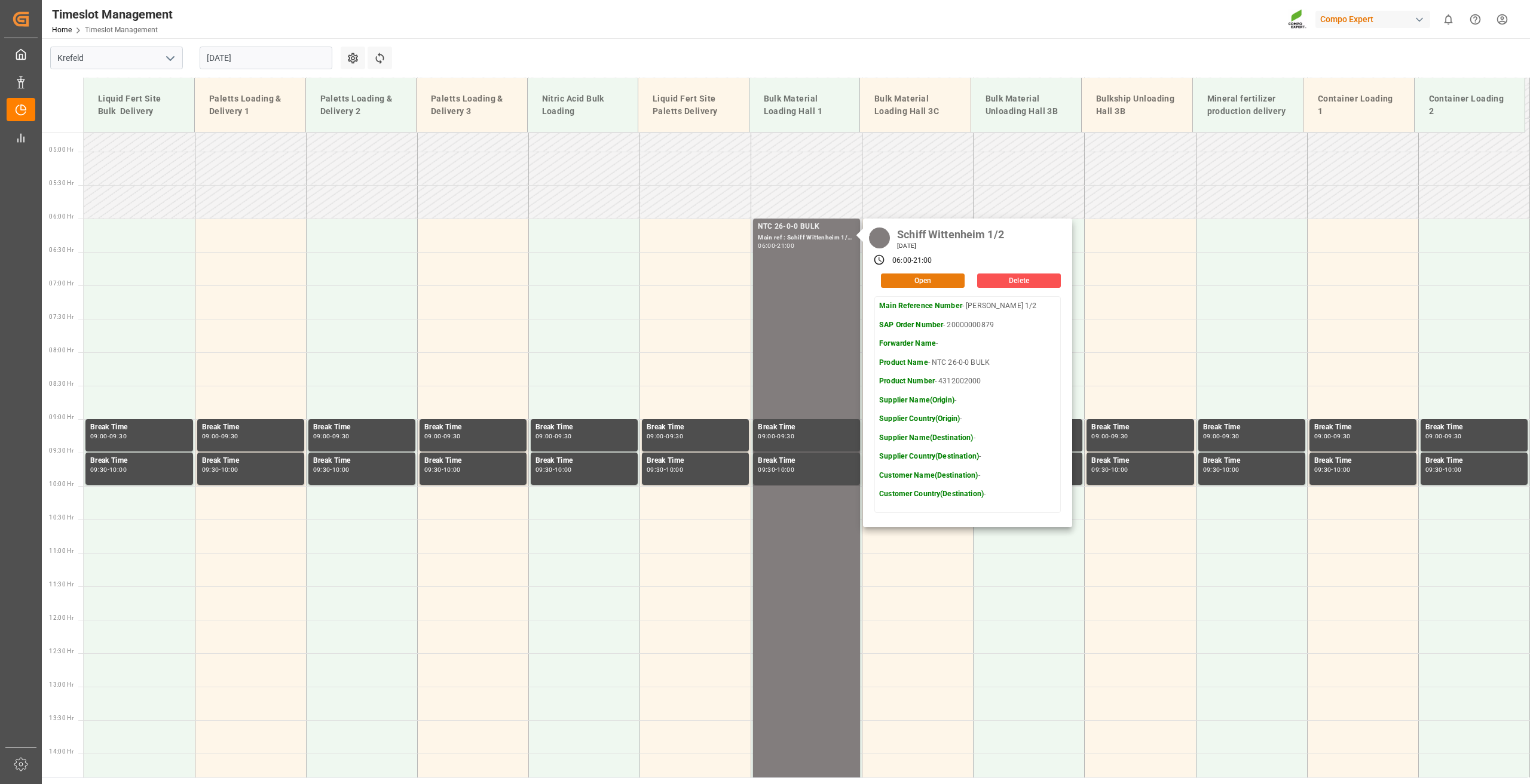
click at [909, 286] on button "Open" at bounding box center [923, 281] width 84 height 14
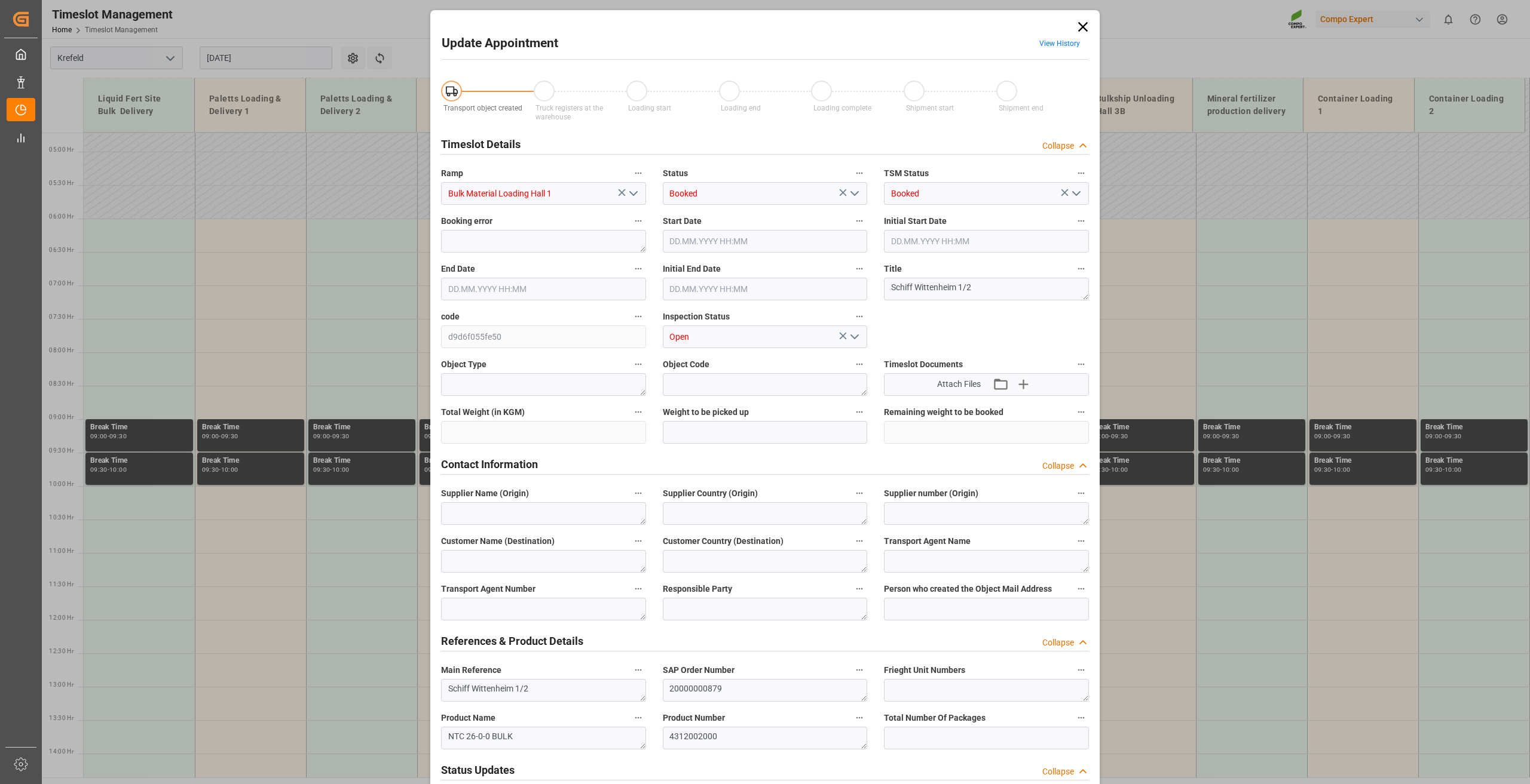
type input "[DATE] 06:00"
type input "[DATE] 21:00"
type input "[DATE] 08:52"
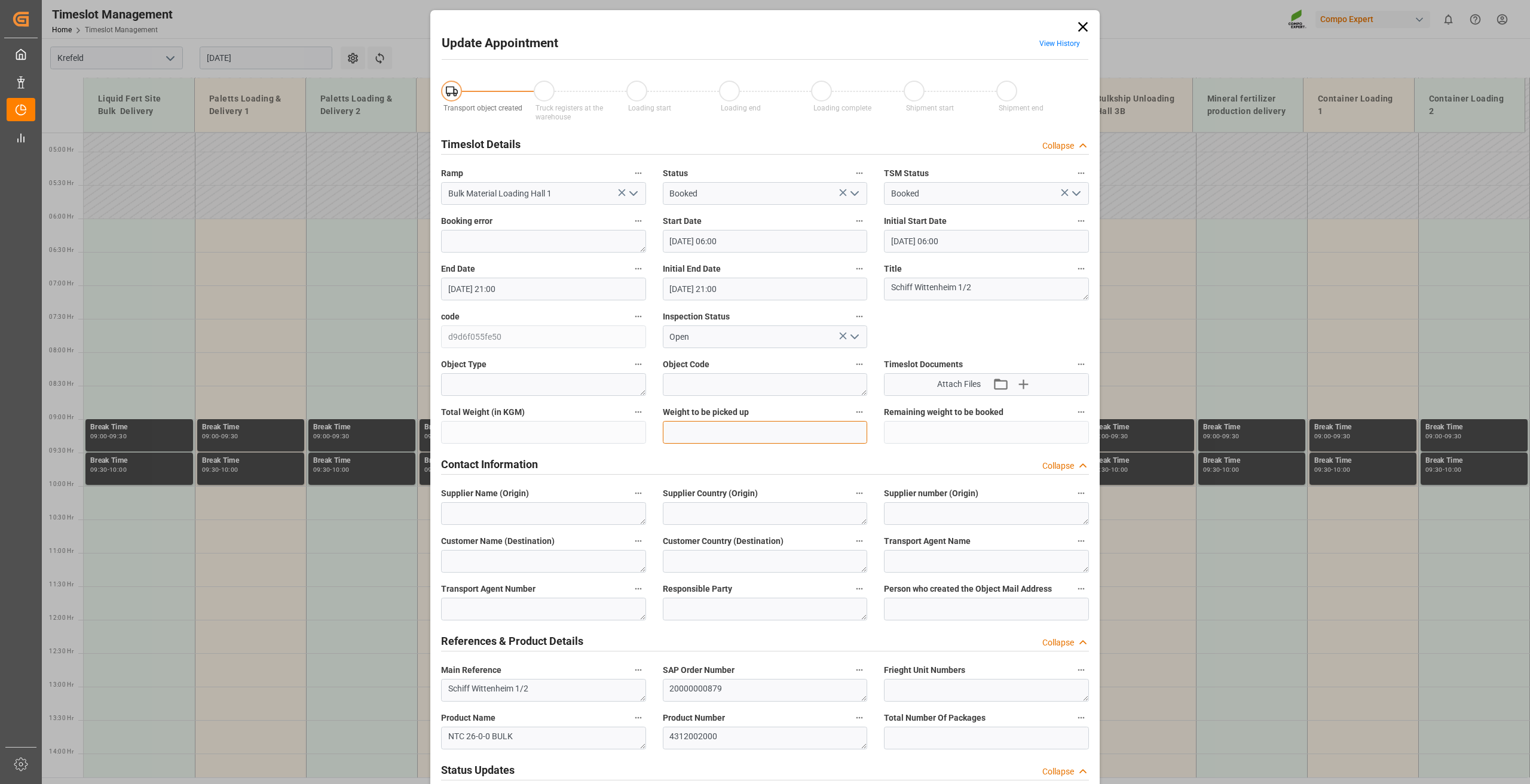
click at [711, 431] on input "text" at bounding box center [765, 432] width 205 height 23
type input "500000"
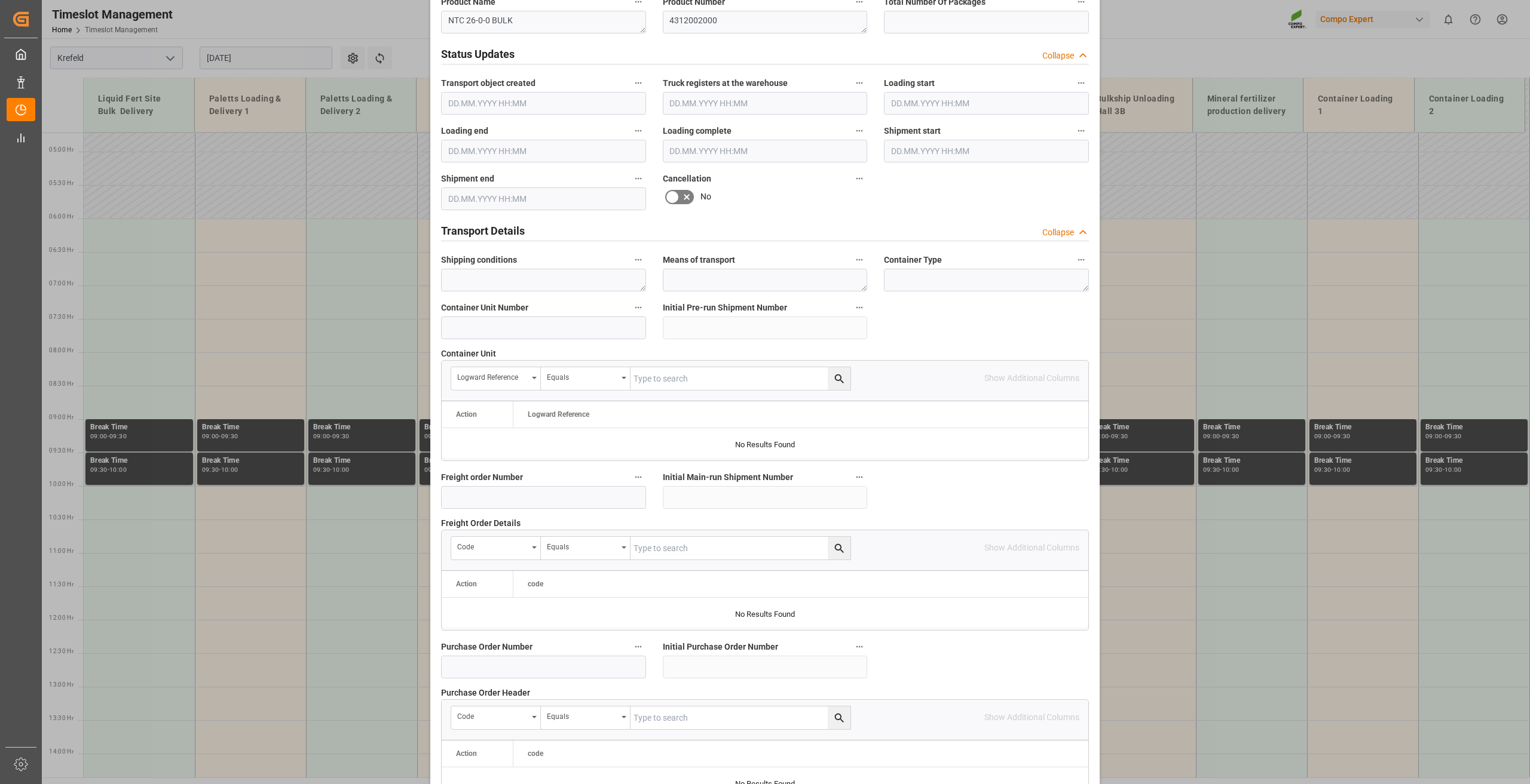
scroll to position [873, 0]
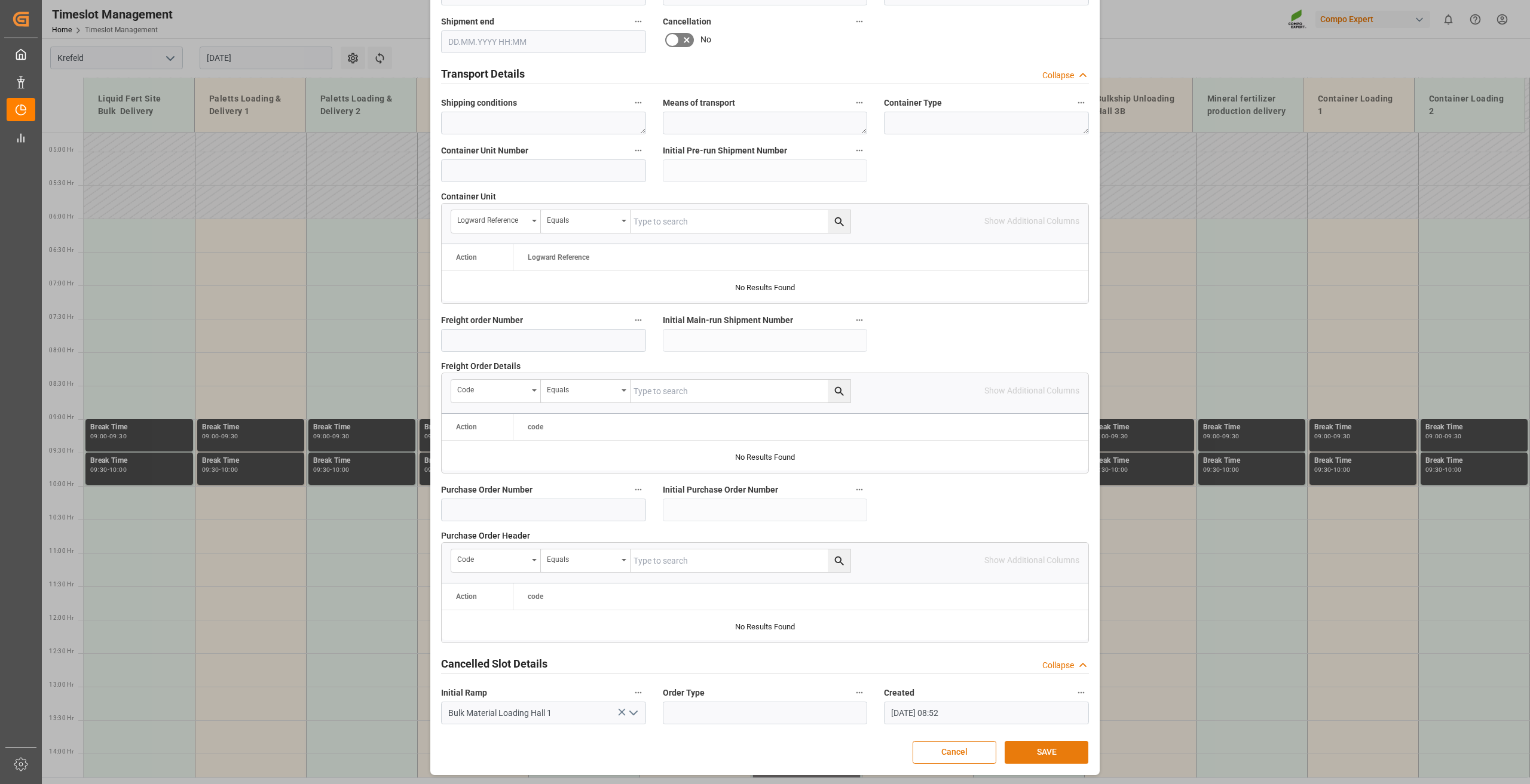
click at [1035, 756] on button "SAVE" at bounding box center [1046, 752] width 84 height 23
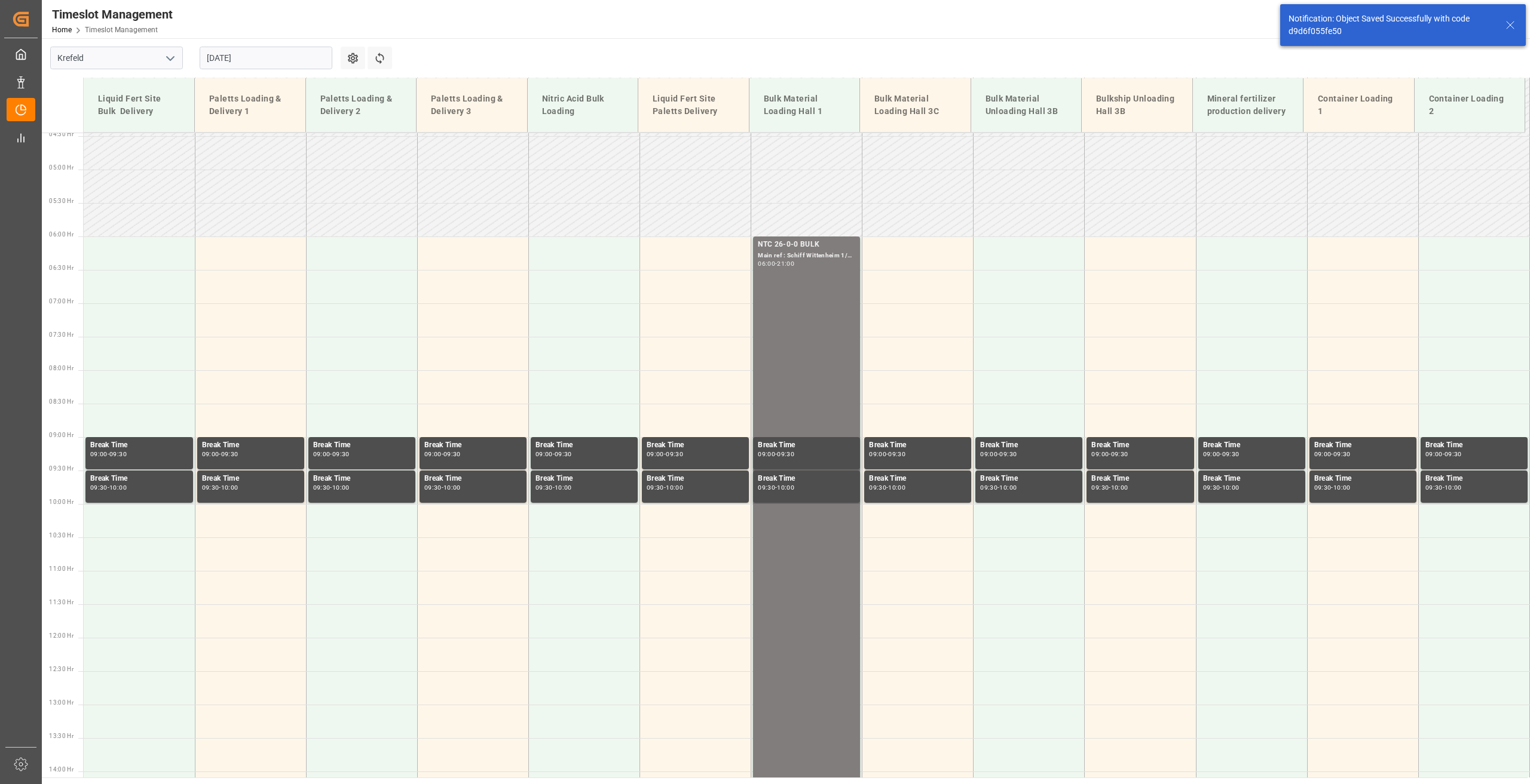
scroll to position [339, 0]
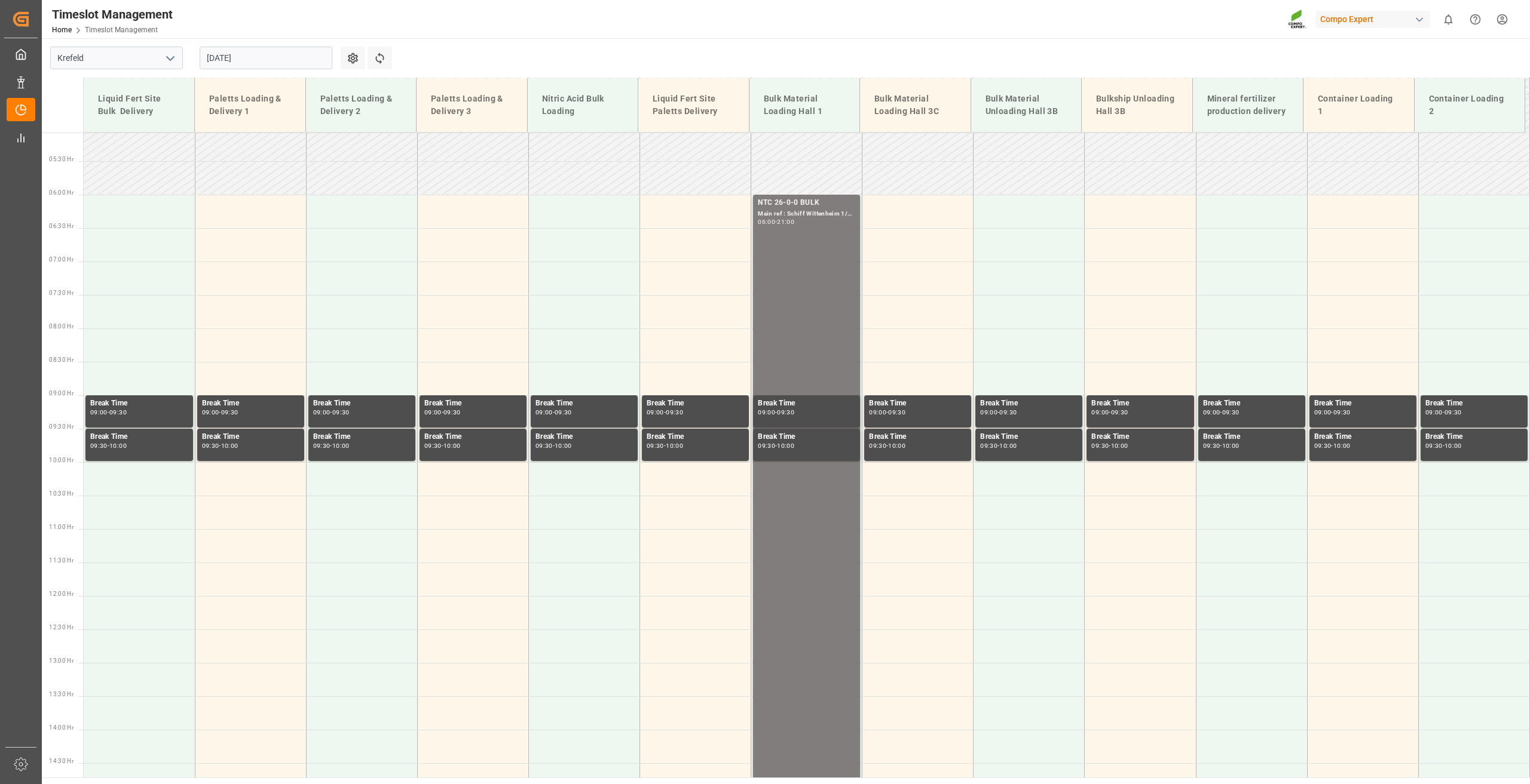
click at [236, 51] on input "[DATE]" at bounding box center [266, 58] width 133 height 23
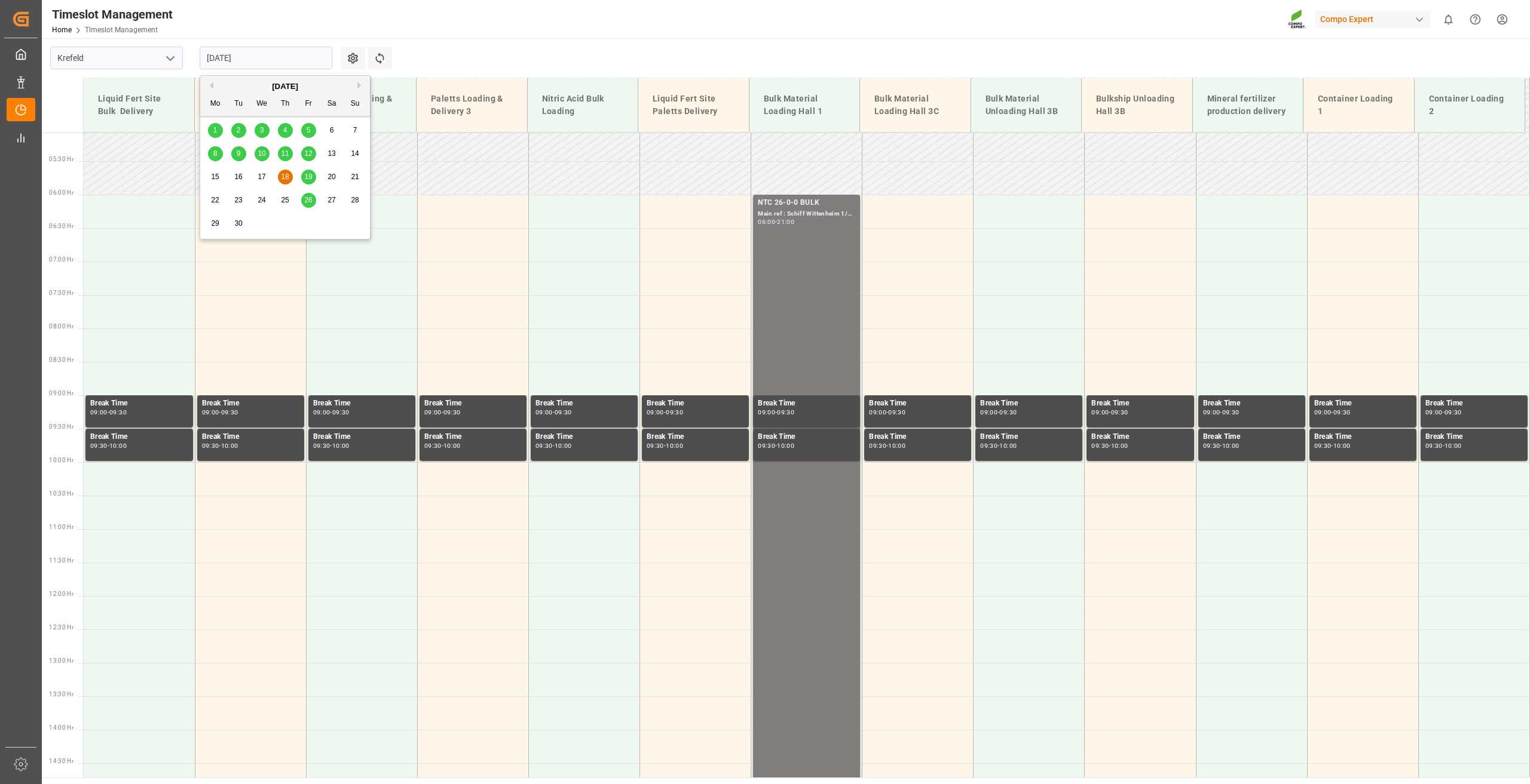
click at [214, 152] on span "8" at bounding box center [216, 153] width 4 height 8
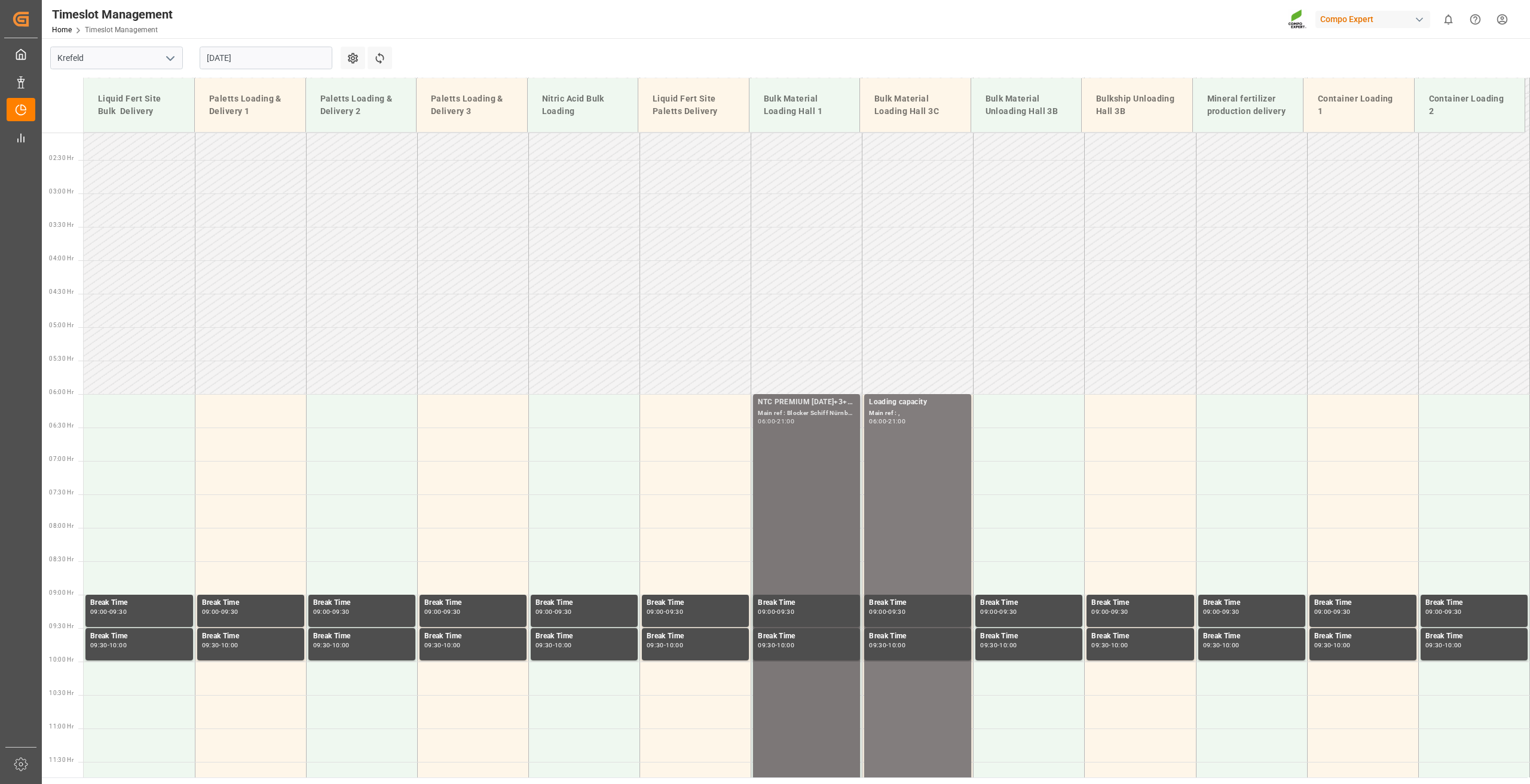
scroll to position [136, 0]
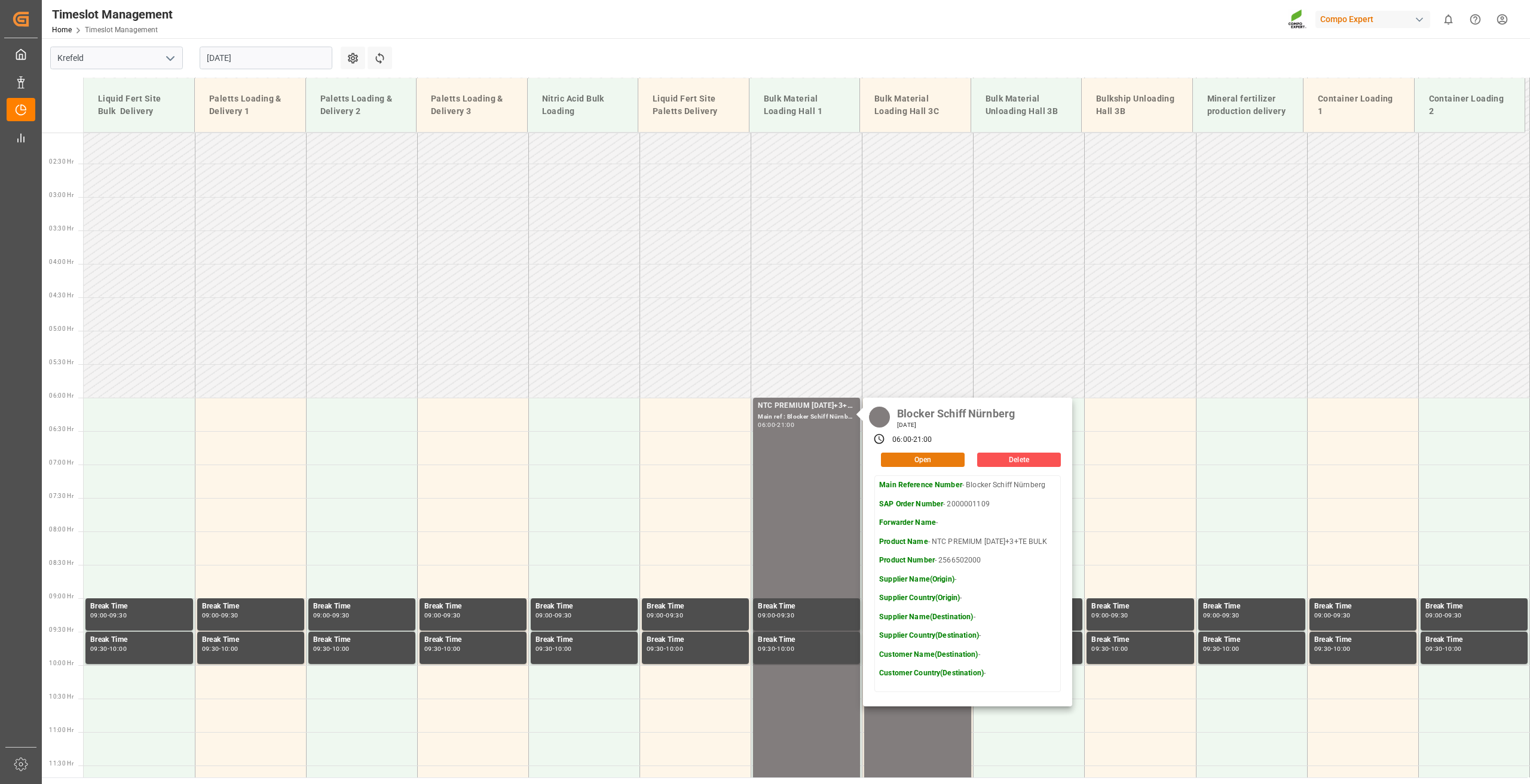
click at [906, 456] on button "Open" at bounding box center [923, 459] width 84 height 14
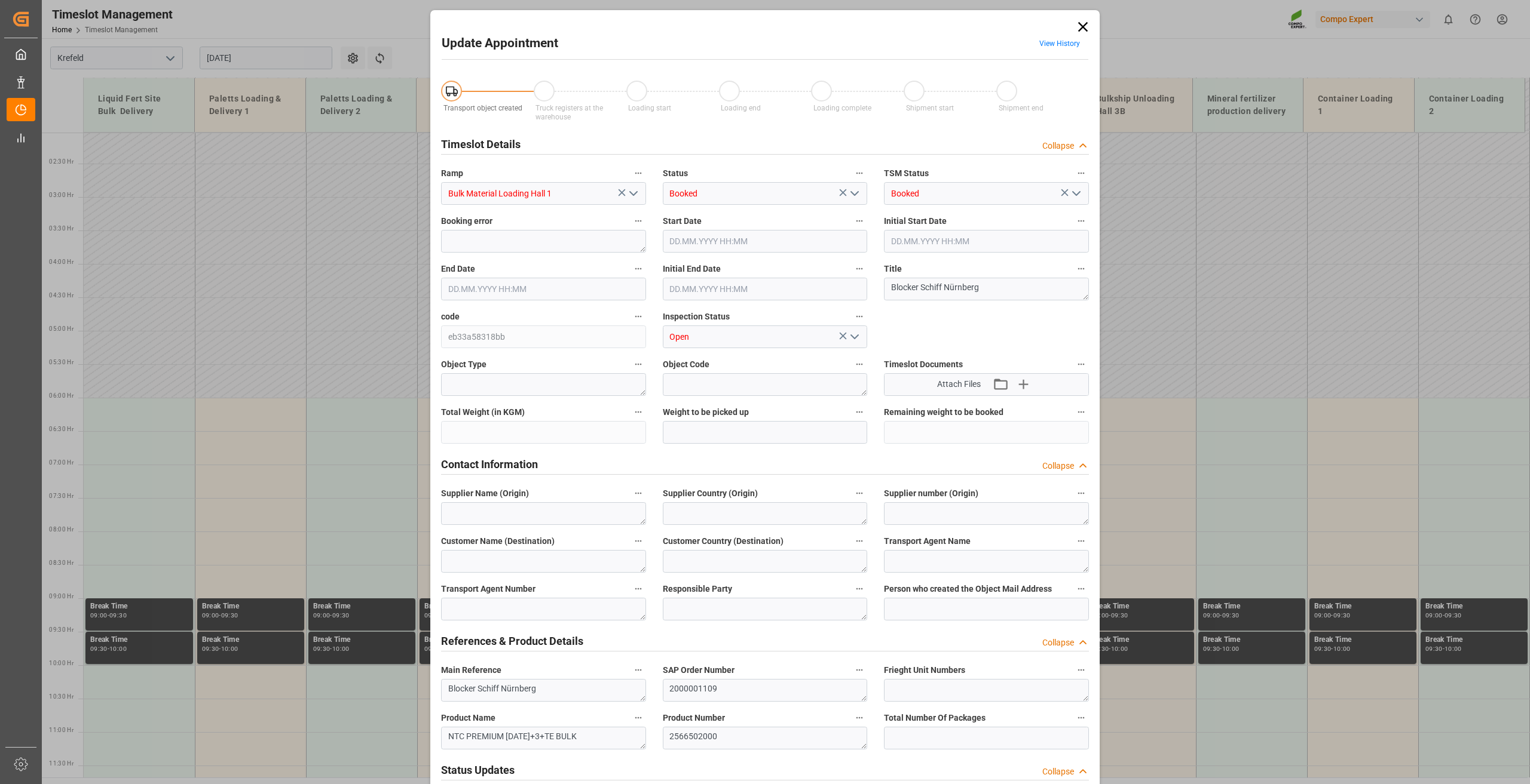
type input "800000"
type input "[DATE] 06:00"
type input "[DATE] 21:00"
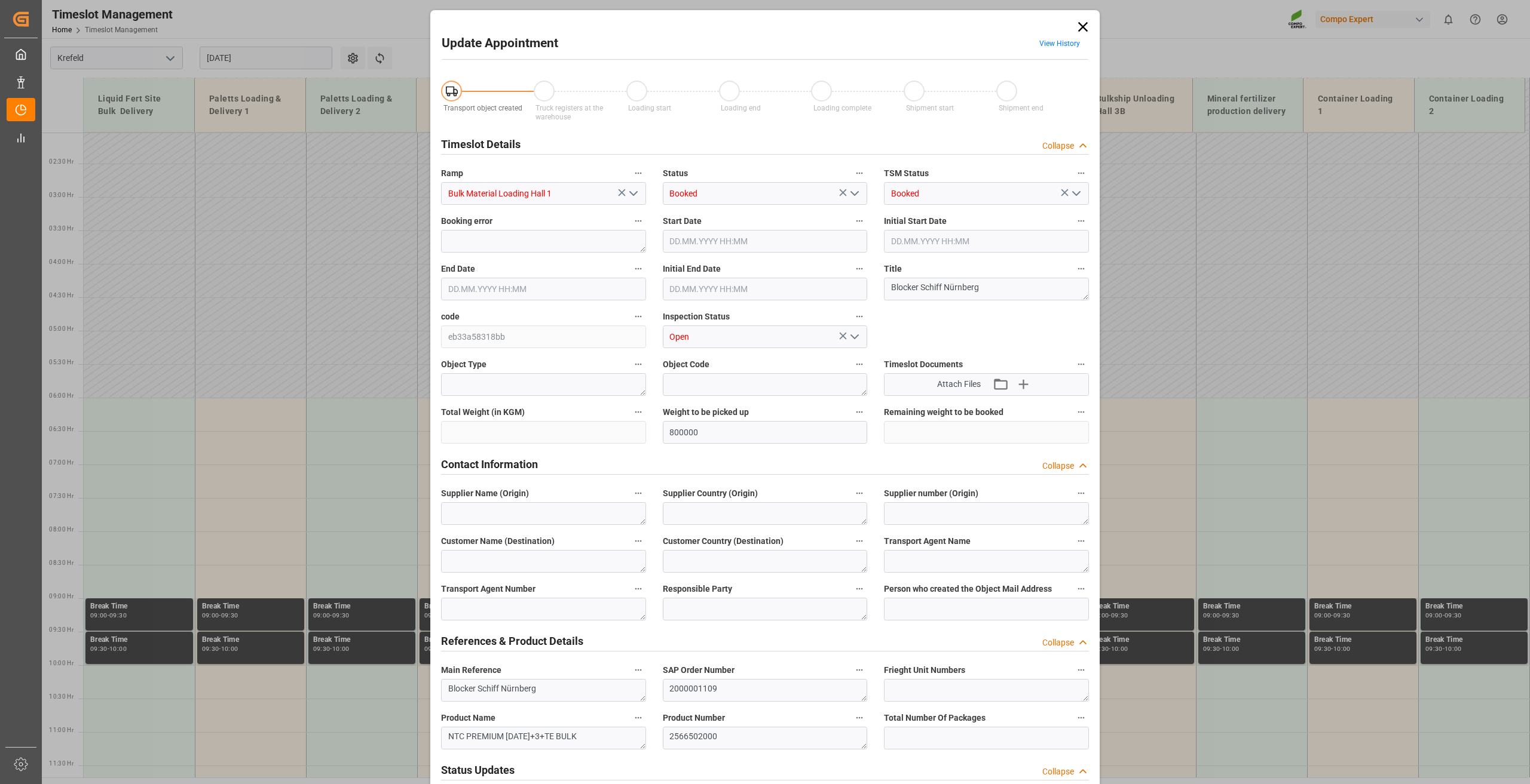
type input "[DATE] 07:58"
